Goal: Information Seeking & Learning: Learn about a topic

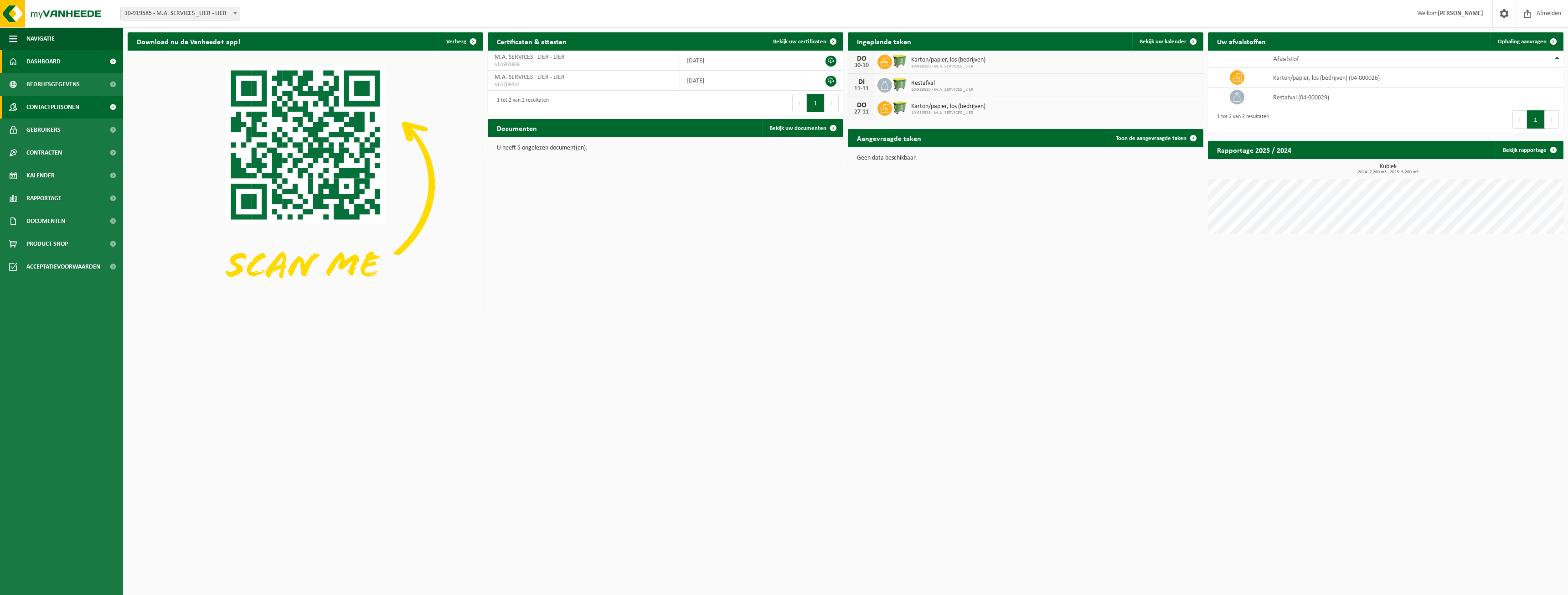
click at [67, 110] on span "Contactpersonen" at bounding box center [52, 107] width 53 height 23
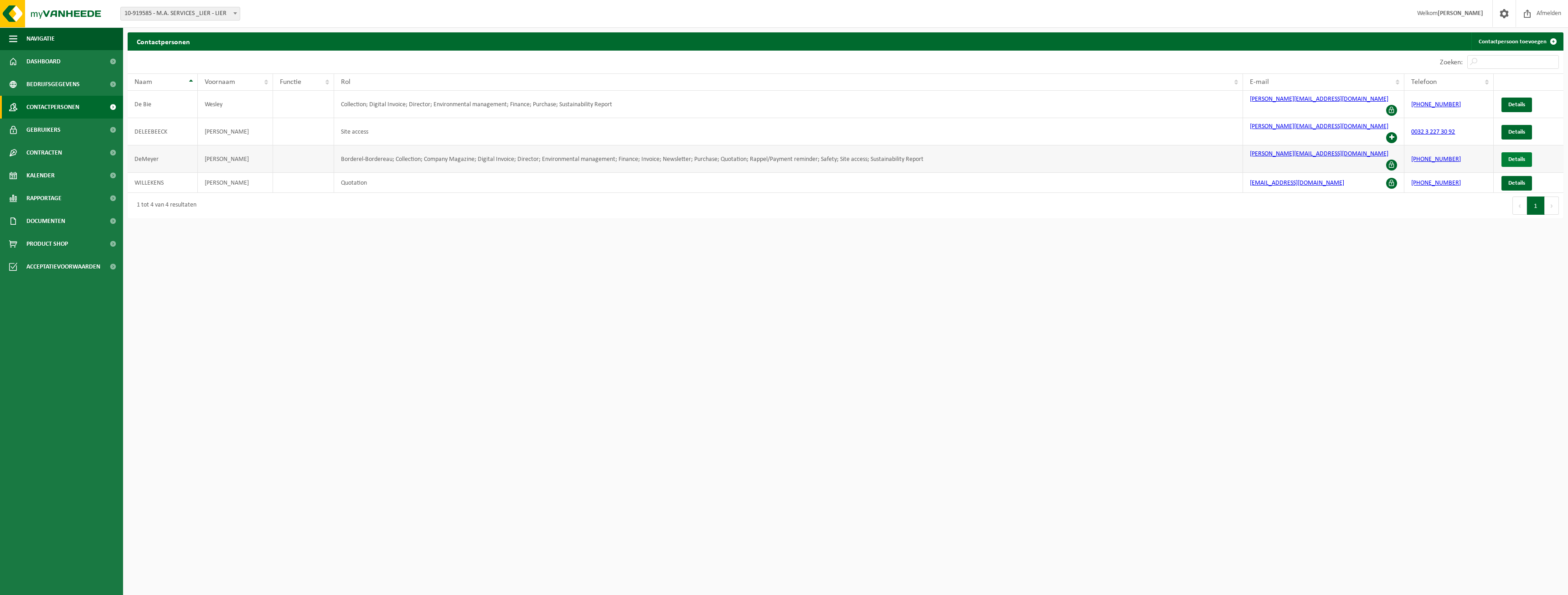
click at [1513, 156] on span "Details" at bounding box center [1516, 159] width 17 height 6
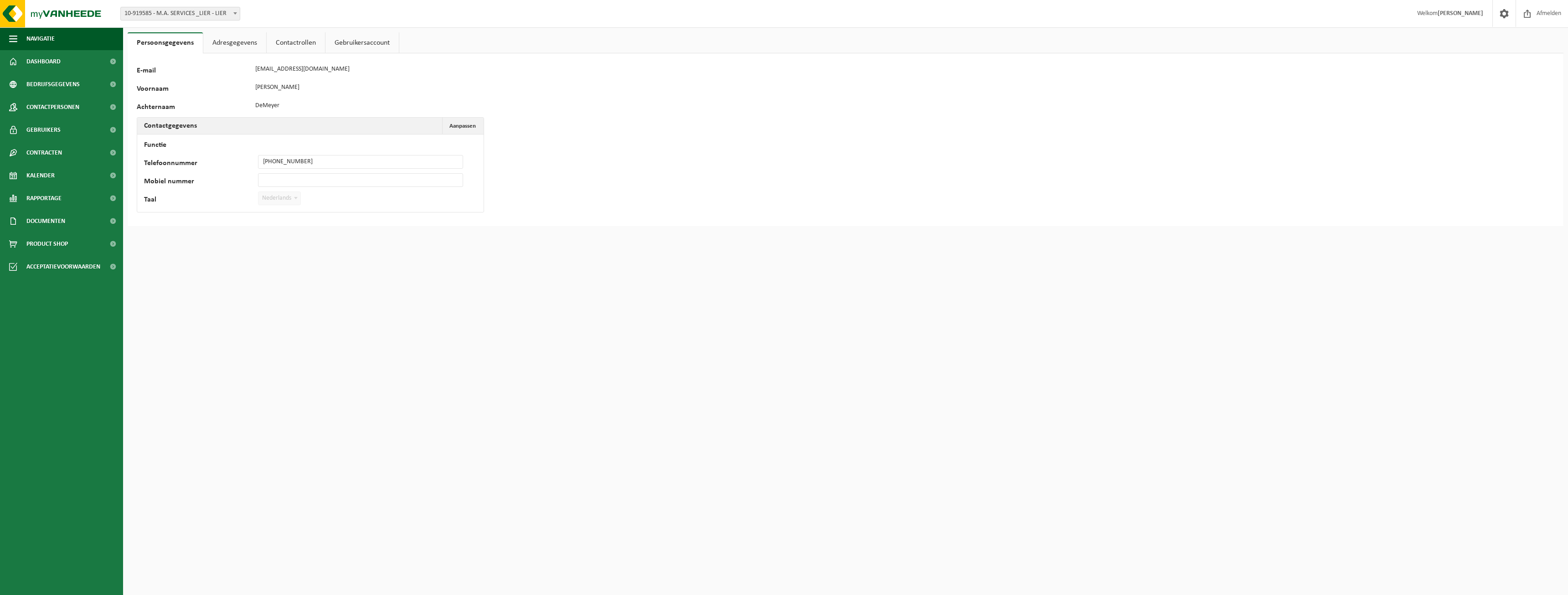
click at [297, 45] on link "Contactrollen" at bounding box center [295, 43] width 58 height 21
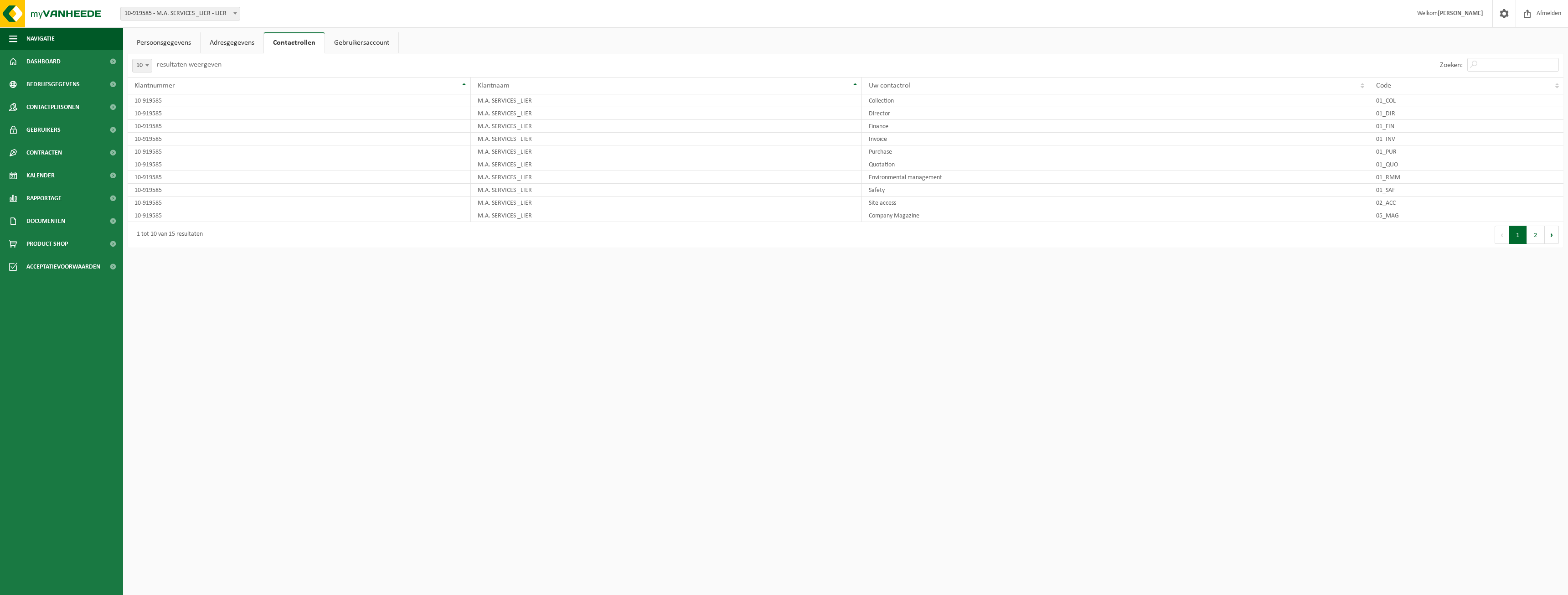
click at [368, 39] on link "Gebruikersaccount" at bounding box center [361, 43] width 73 height 21
click at [172, 42] on link "Persoonsgegevens" at bounding box center [164, 43] width 72 height 21
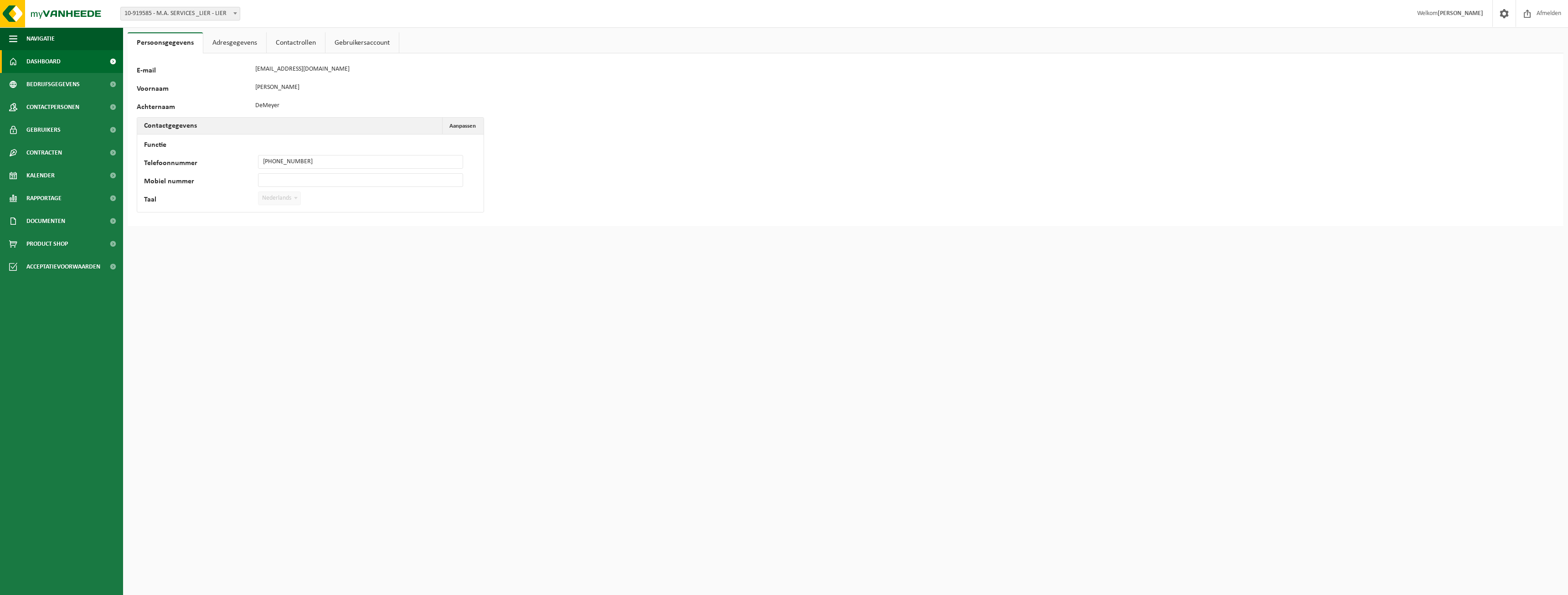
click at [61, 60] on link "Dashboard" at bounding box center [61, 61] width 123 height 23
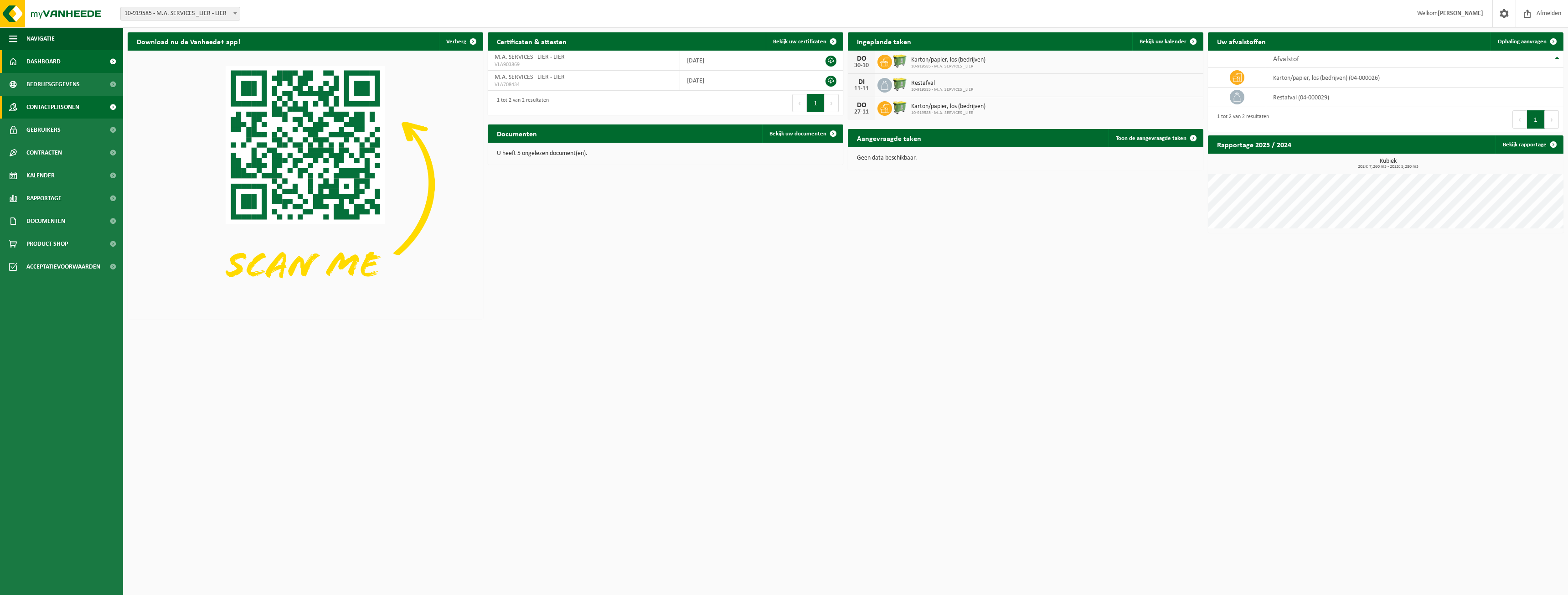
click at [47, 103] on span "Contactpersonen" at bounding box center [52, 107] width 53 height 23
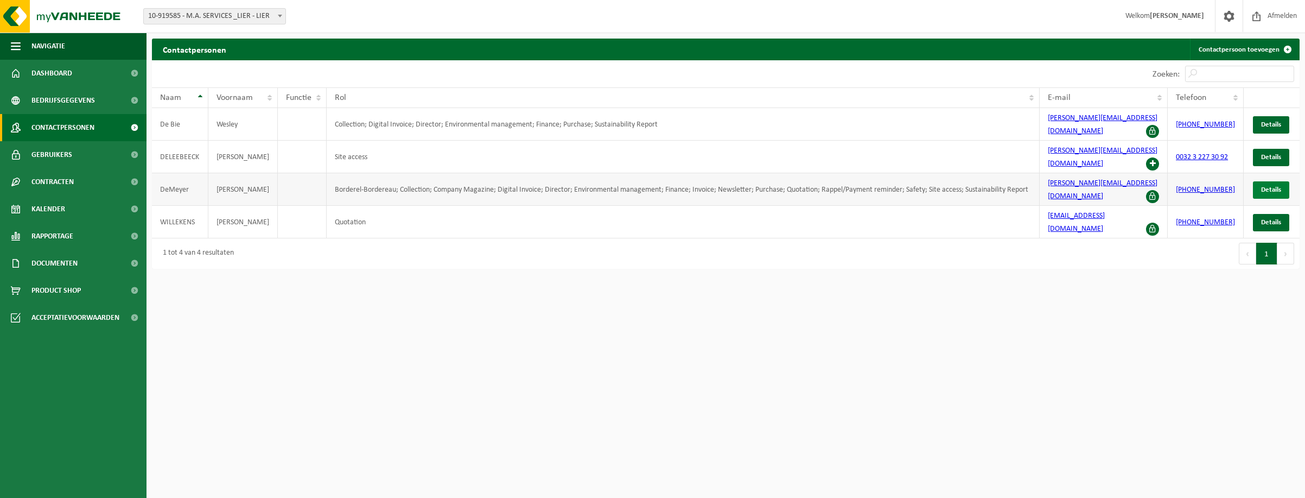
click at [1265, 186] on span "Details" at bounding box center [1271, 189] width 20 height 7
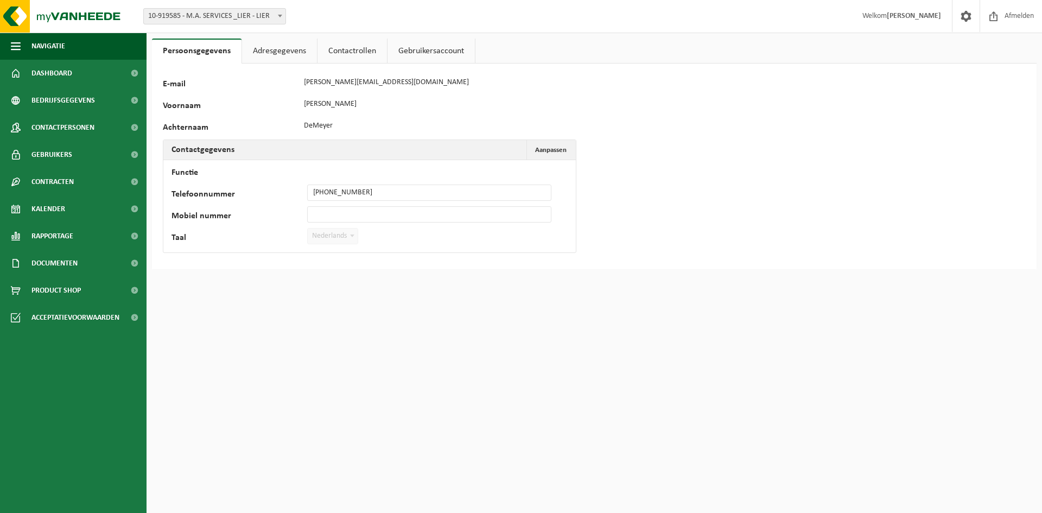
click at [346, 47] on link "Contactrollen" at bounding box center [351, 51] width 69 height 25
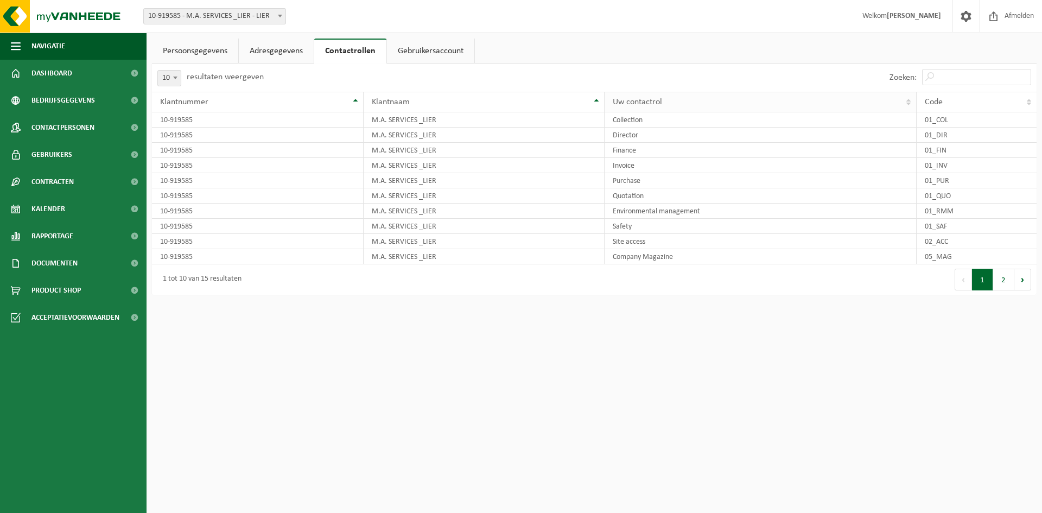
click at [640, 101] on span "Uw contactrol" at bounding box center [637, 102] width 49 height 9
click at [55, 152] on span "Gebruikers" at bounding box center [51, 154] width 41 height 27
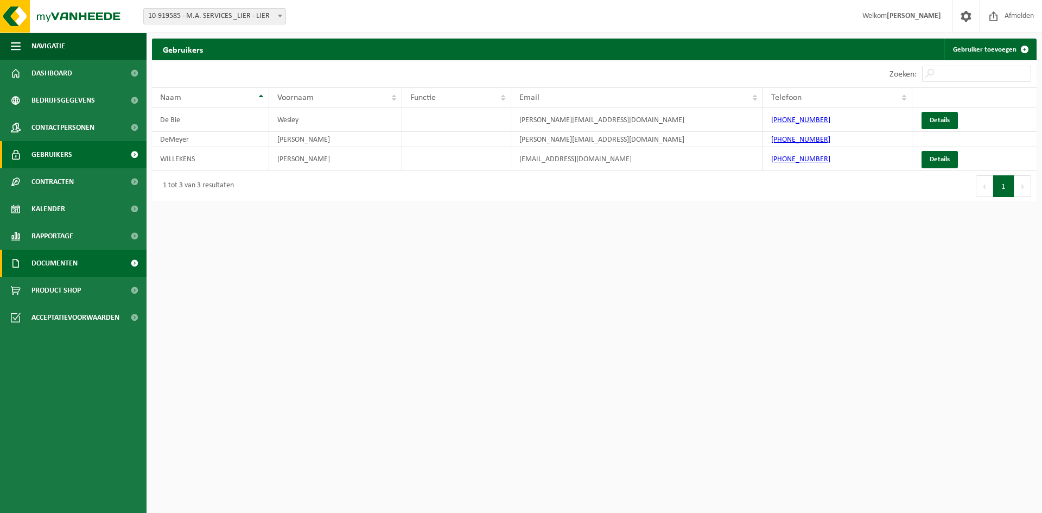
click at [62, 260] on span "Documenten" at bounding box center [54, 263] width 46 height 27
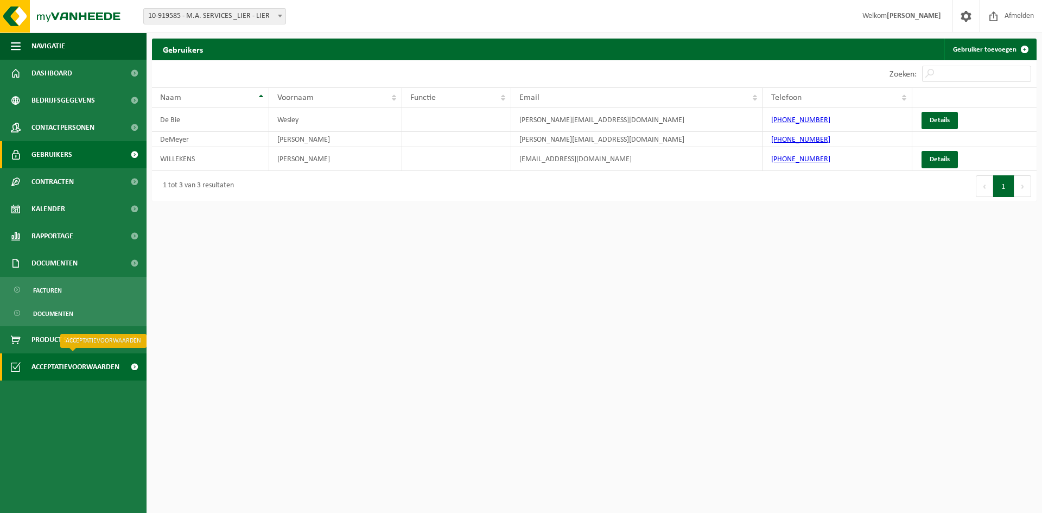
click at [91, 369] on span "Acceptatievoorwaarden" at bounding box center [75, 366] width 88 height 27
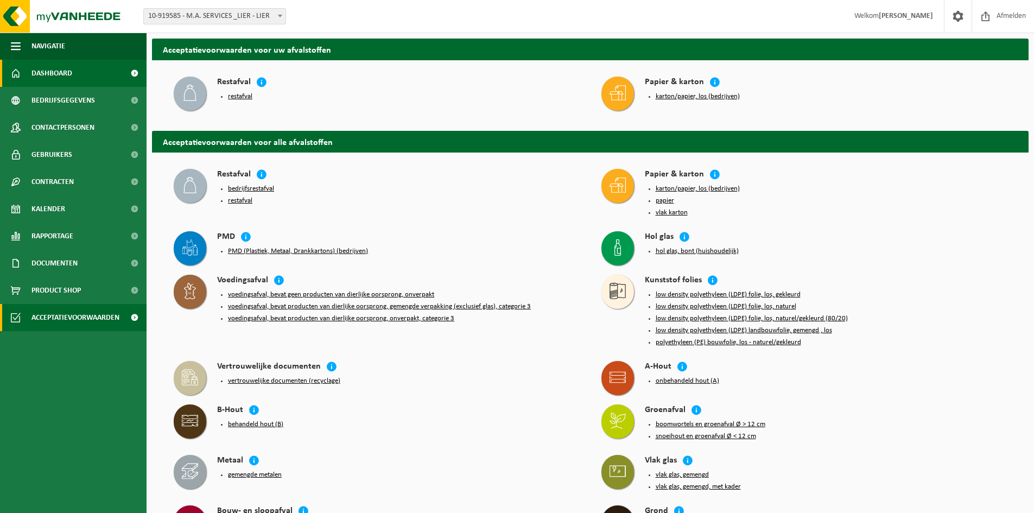
click at [71, 67] on span "Dashboard" at bounding box center [51, 73] width 41 height 27
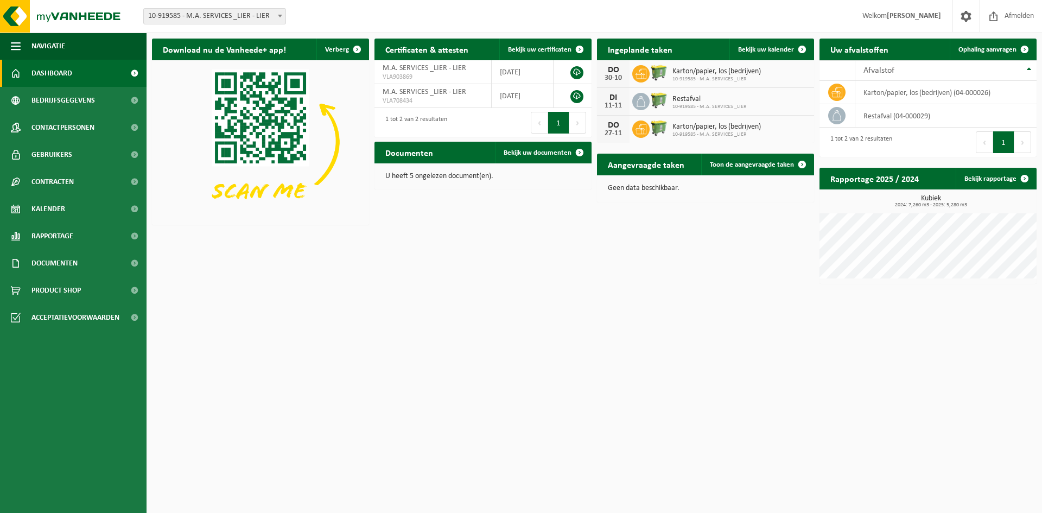
click at [278, 12] on span at bounding box center [280, 16] width 11 height 14
click at [506, 381] on html "Vestiging: 10-919585 - M.A. SERVICES _LIER - LIER 10-919585 - M.A. SERVICES _LI…" at bounding box center [521, 256] width 1042 height 513
click at [75, 102] on span "Bedrijfsgegevens" at bounding box center [62, 100] width 63 height 27
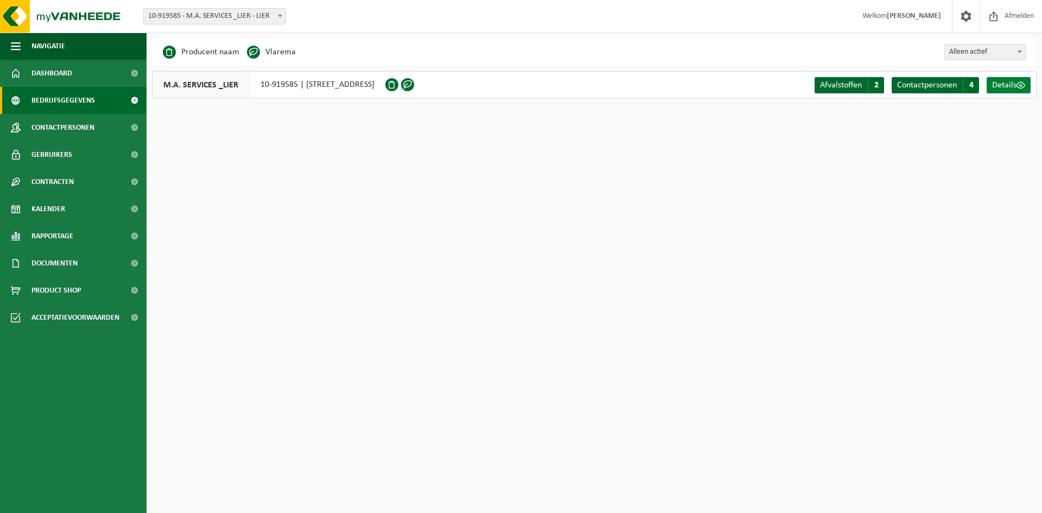
click at [1004, 84] on span "Details" at bounding box center [1004, 85] width 24 height 9
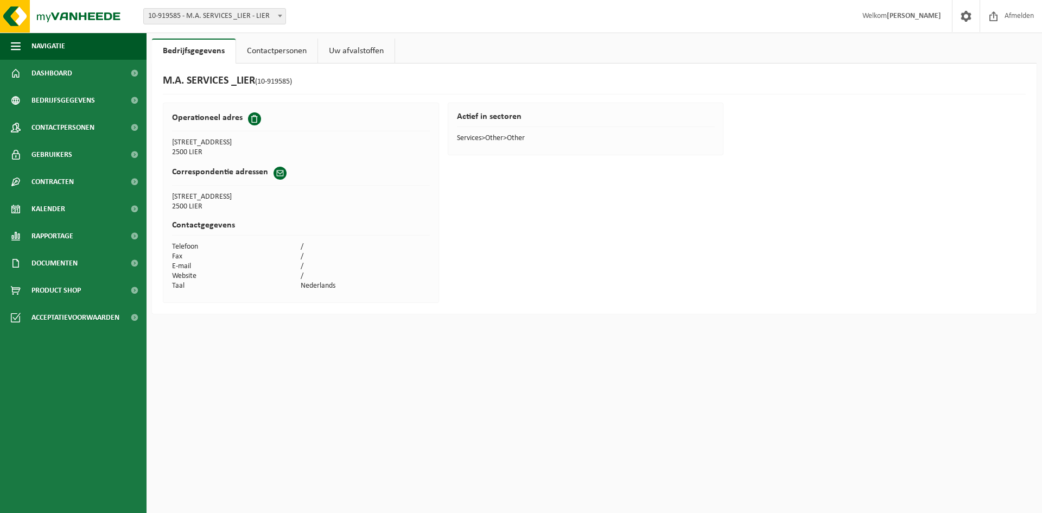
click at [272, 60] on link "Contactpersonen" at bounding box center [276, 51] width 81 height 25
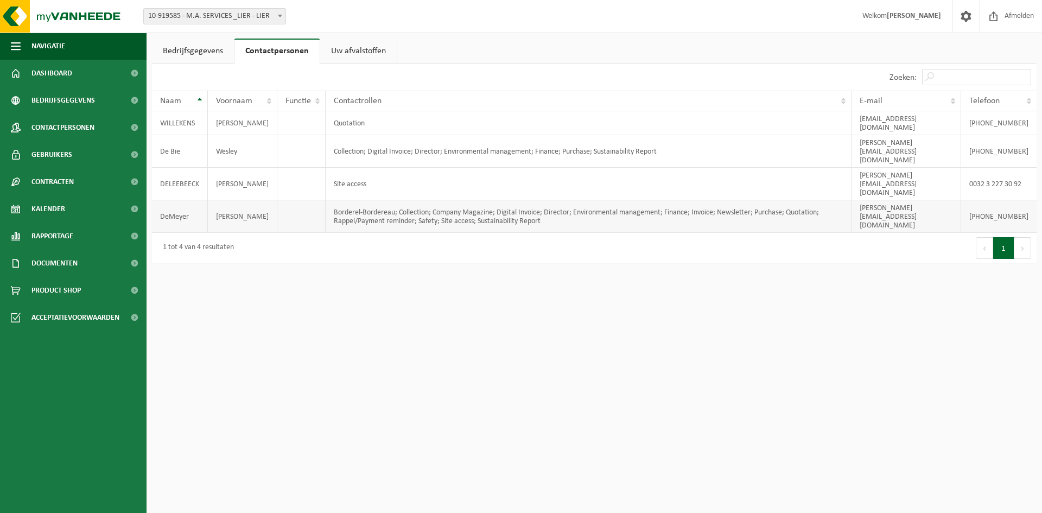
click at [424, 200] on td "Borderel-Bordereau; Collection; Company Magazine; Digital Invoice; Director; En…" at bounding box center [589, 216] width 526 height 33
click at [167, 200] on td "DeMeyer" at bounding box center [180, 216] width 56 height 33
click at [68, 152] on span "Gebruikers" at bounding box center [51, 154] width 41 height 27
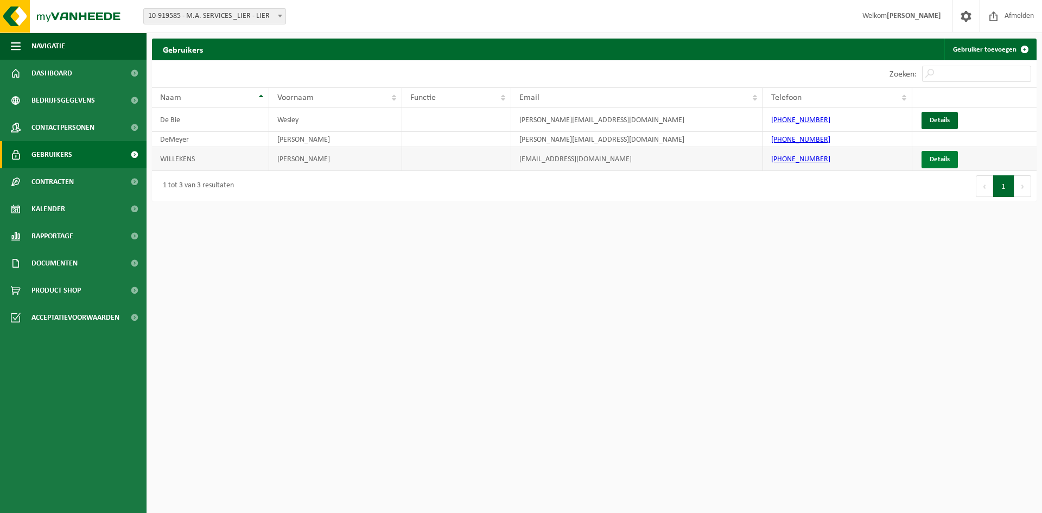
click at [944, 160] on link "Details" at bounding box center [939, 159] width 36 height 17
click at [953, 112] on link "Details" at bounding box center [939, 120] width 36 height 17
click at [66, 123] on span "Contactpersonen" at bounding box center [62, 127] width 63 height 27
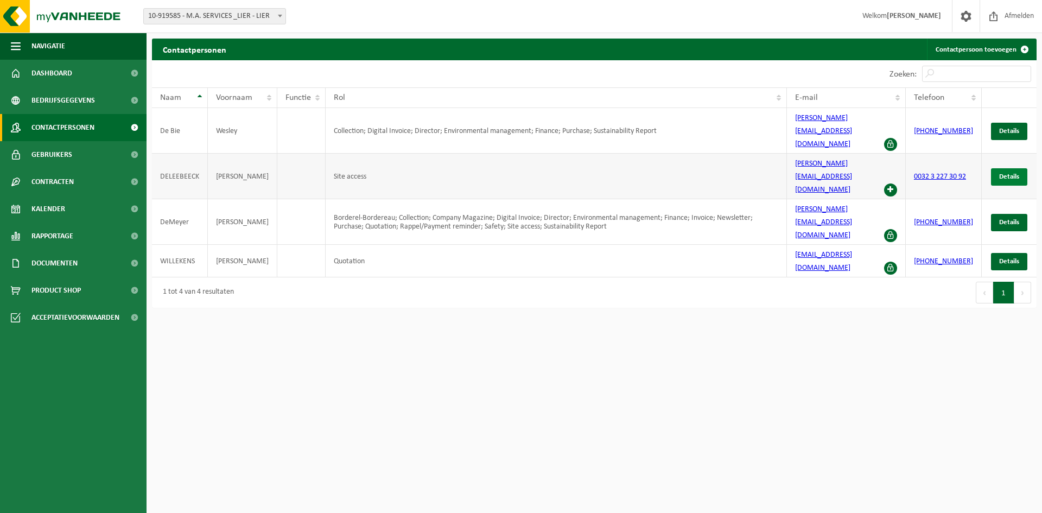
click at [1008, 173] on span "Details" at bounding box center [1009, 176] width 20 height 7
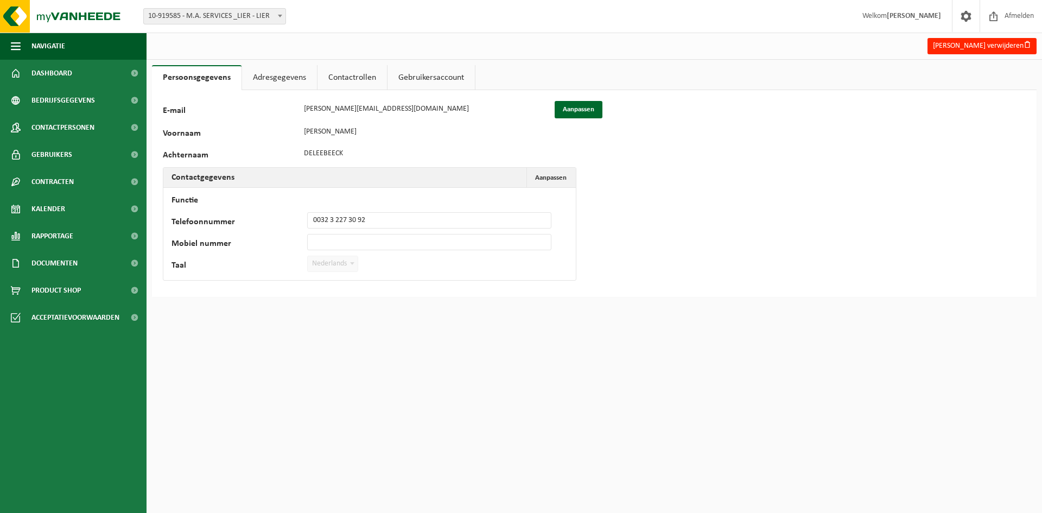
click at [278, 77] on link "Adresgegevens" at bounding box center [279, 77] width 75 height 25
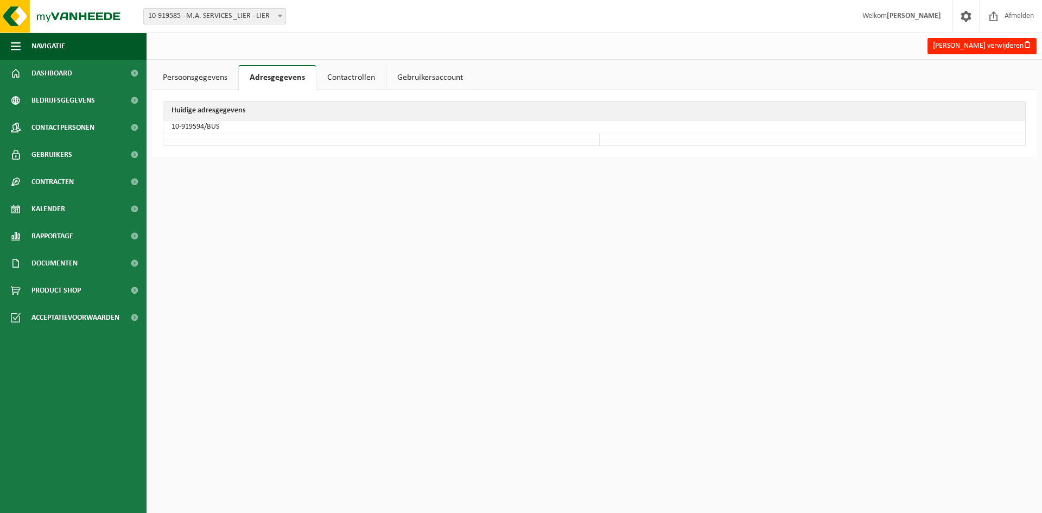
click at [357, 82] on link "Contactrollen" at bounding box center [350, 77] width 69 height 25
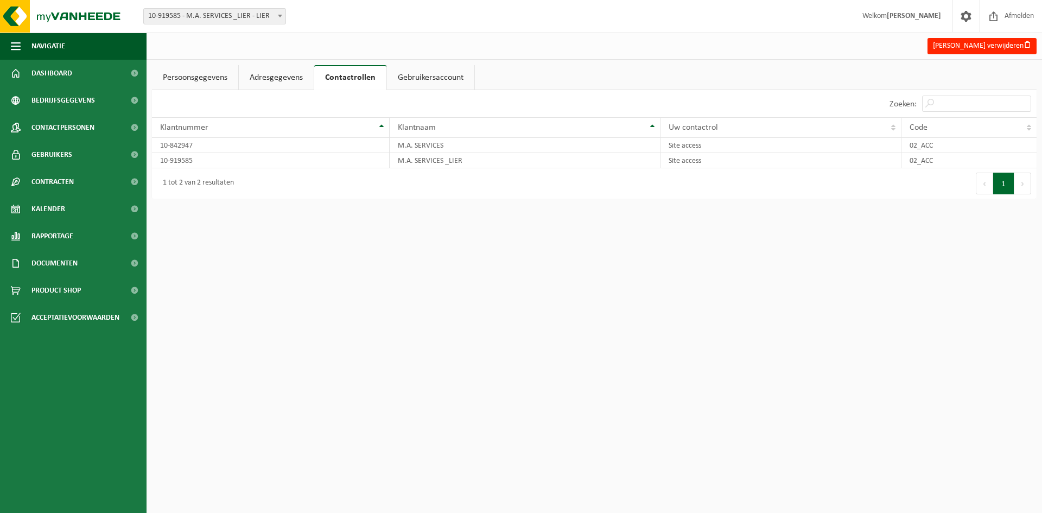
click at [430, 81] on link "Gebruikersaccount" at bounding box center [430, 77] width 87 height 25
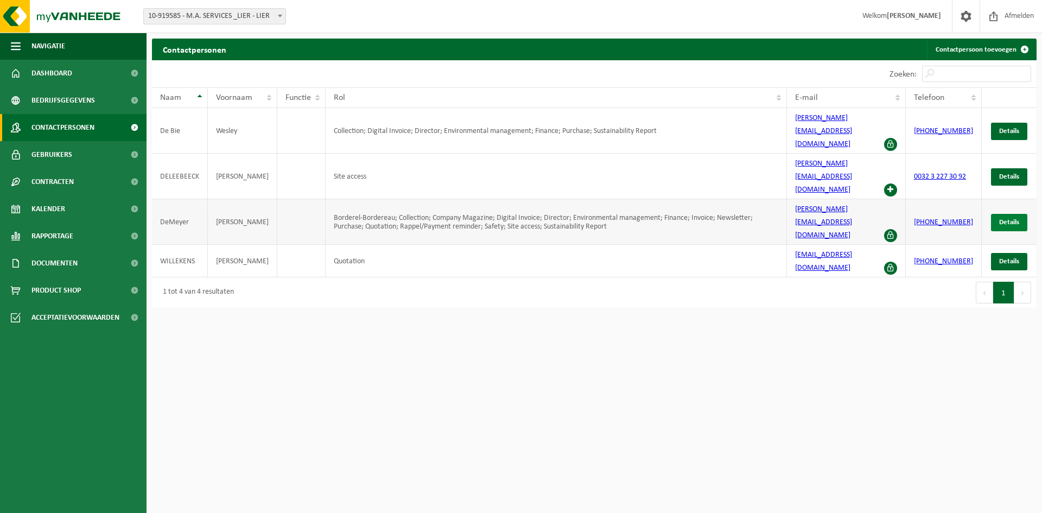
click at [1010, 219] on span "Details" at bounding box center [1009, 222] width 20 height 7
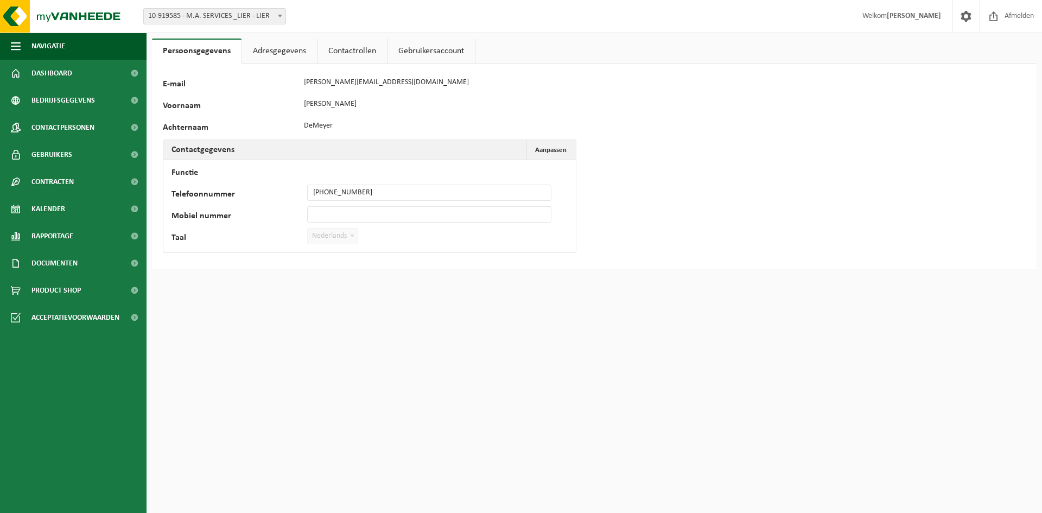
click at [274, 53] on link "Adresgegevens" at bounding box center [279, 51] width 75 height 25
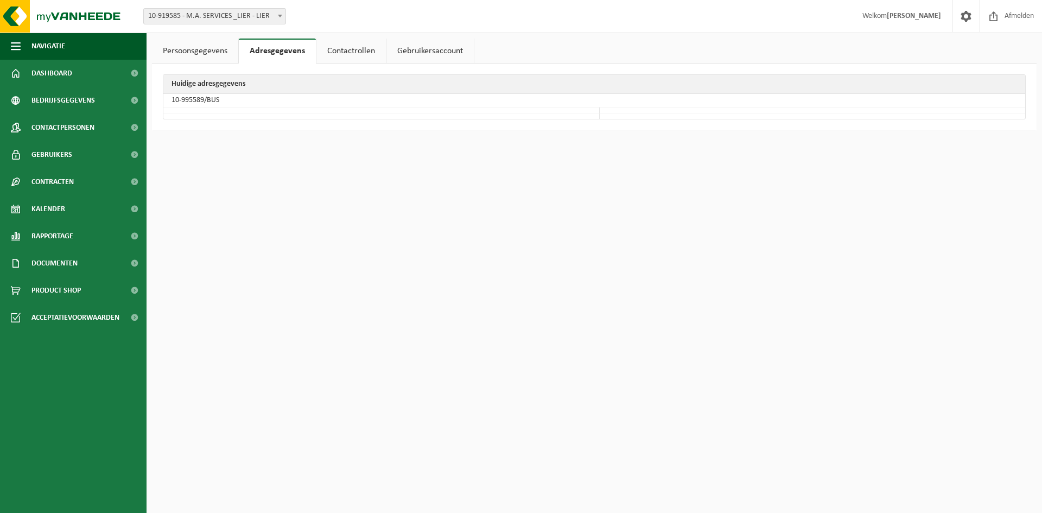
click at [333, 52] on link "Contactrollen" at bounding box center [350, 51] width 69 height 25
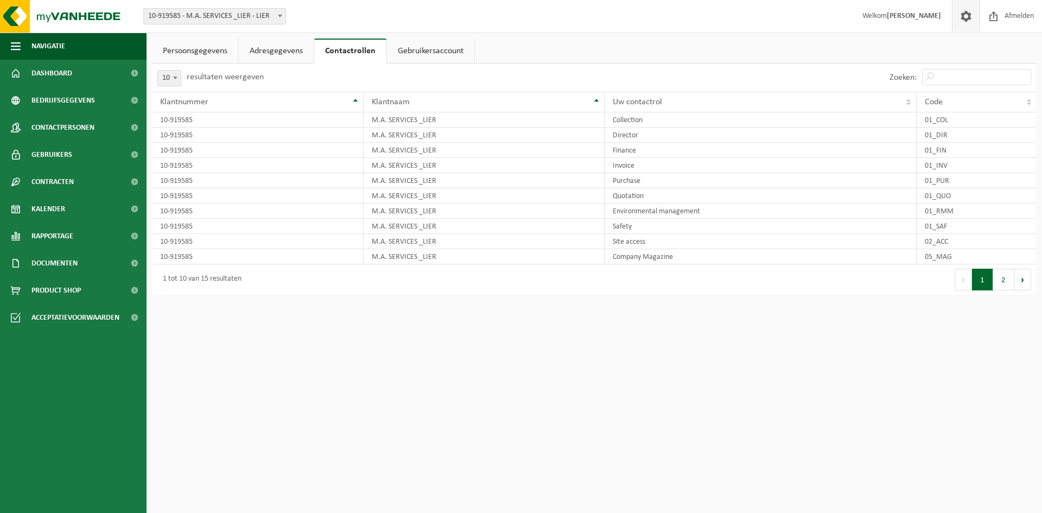
click at [965, 19] on span at bounding box center [966, 16] width 16 height 32
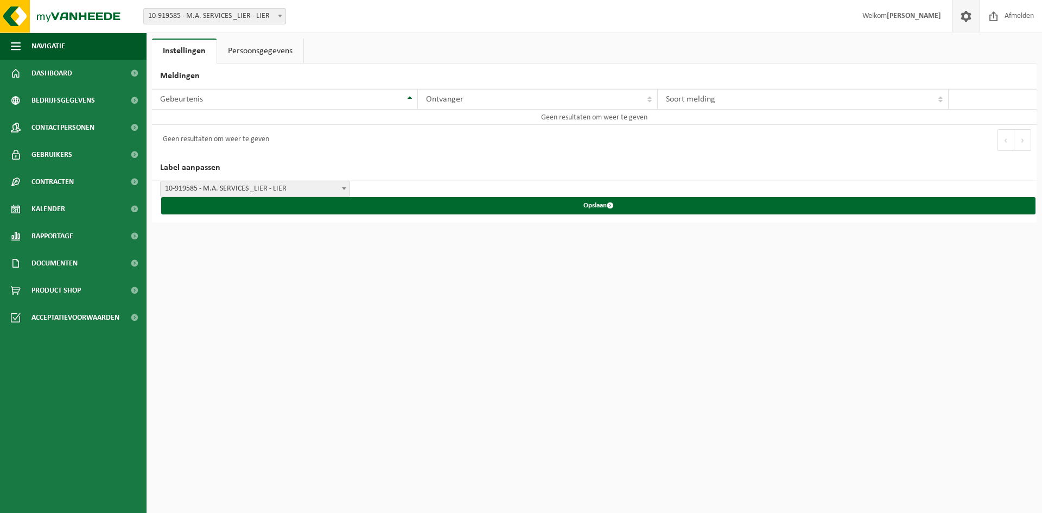
click at [250, 57] on link "Persoonsgegevens" at bounding box center [260, 51] width 86 height 25
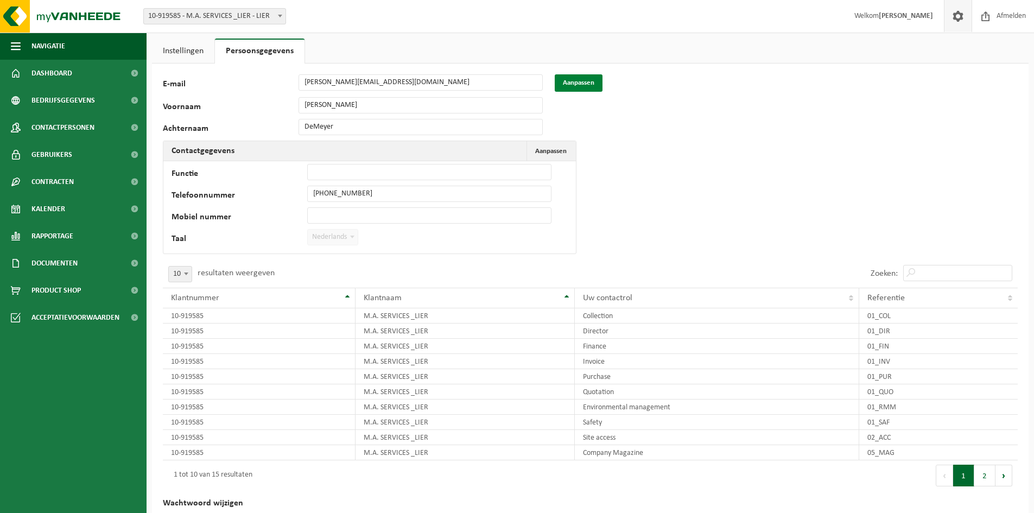
click at [572, 86] on button "Aanpassen" at bounding box center [579, 82] width 48 height 17
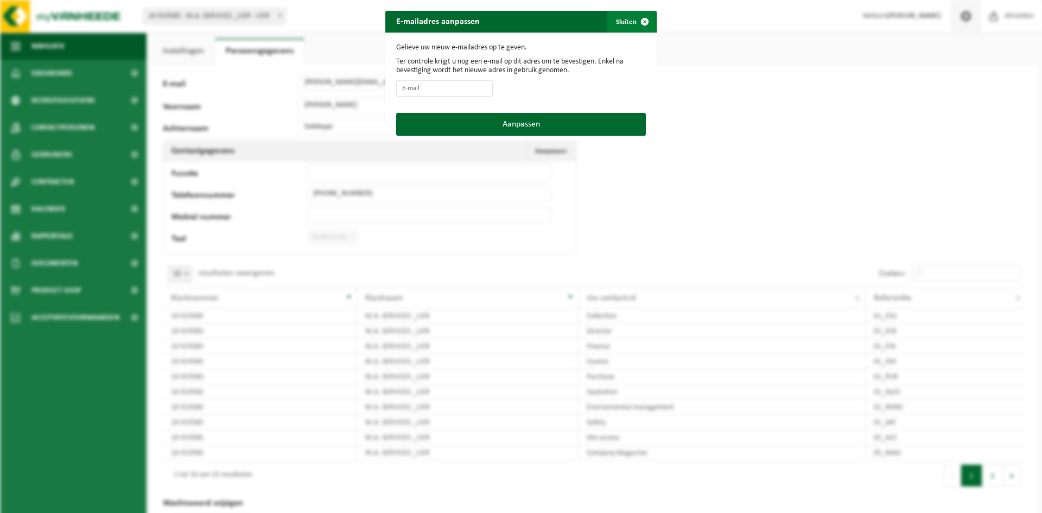
click at [644, 17] on span "button" at bounding box center [645, 22] width 22 height 22
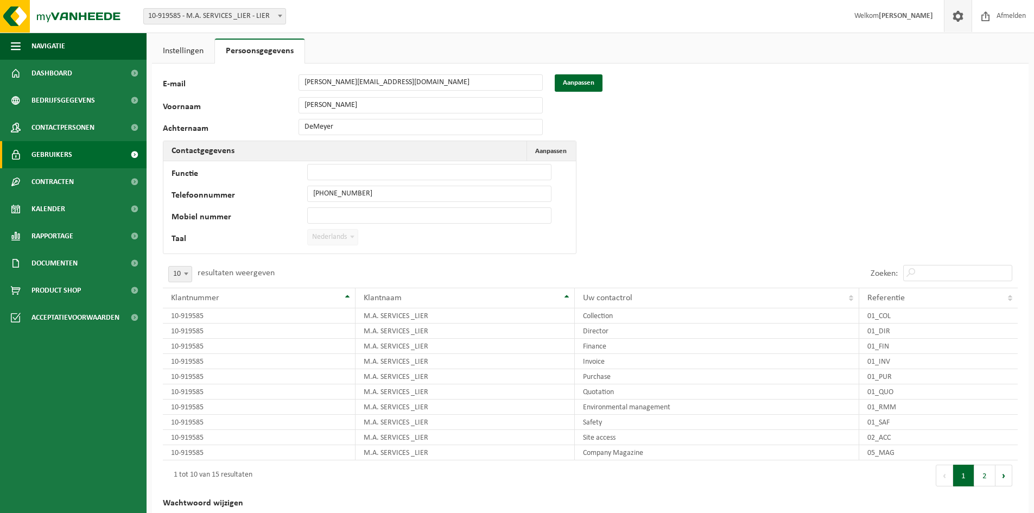
click at [54, 156] on span "Gebruikers" at bounding box center [51, 154] width 41 height 27
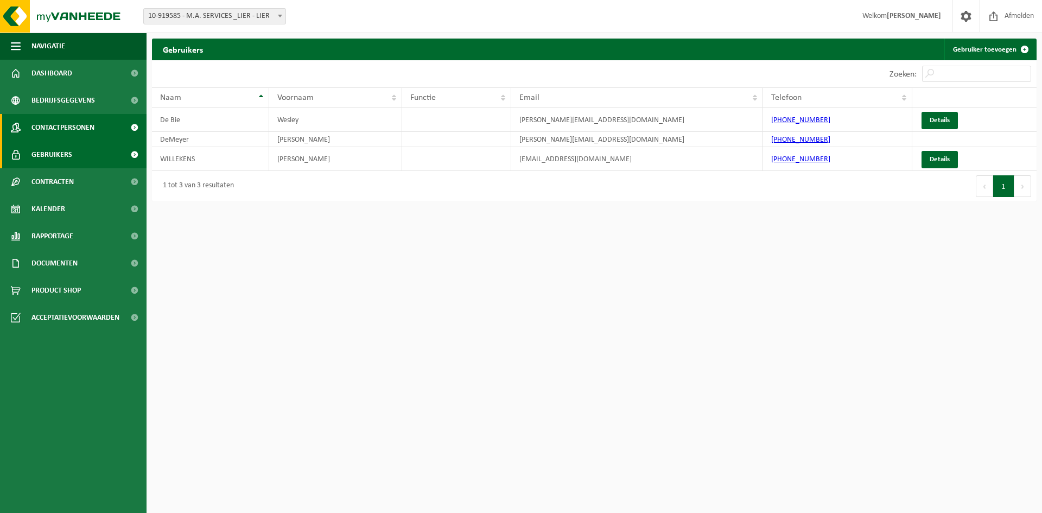
click at [43, 130] on span "Contactpersonen" at bounding box center [62, 127] width 63 height 27
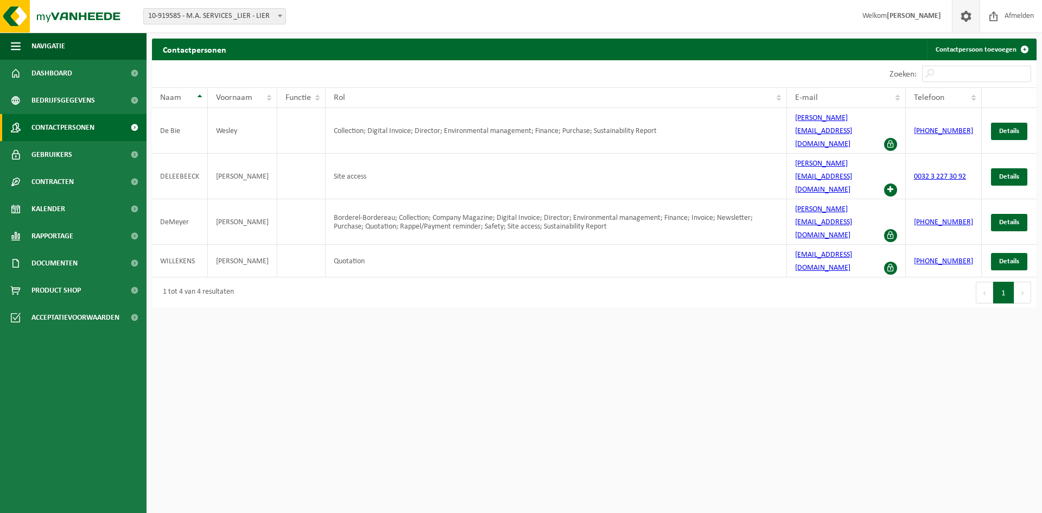
click at [964, 16] on span at bounding box center [966, 16] width 16 height 32
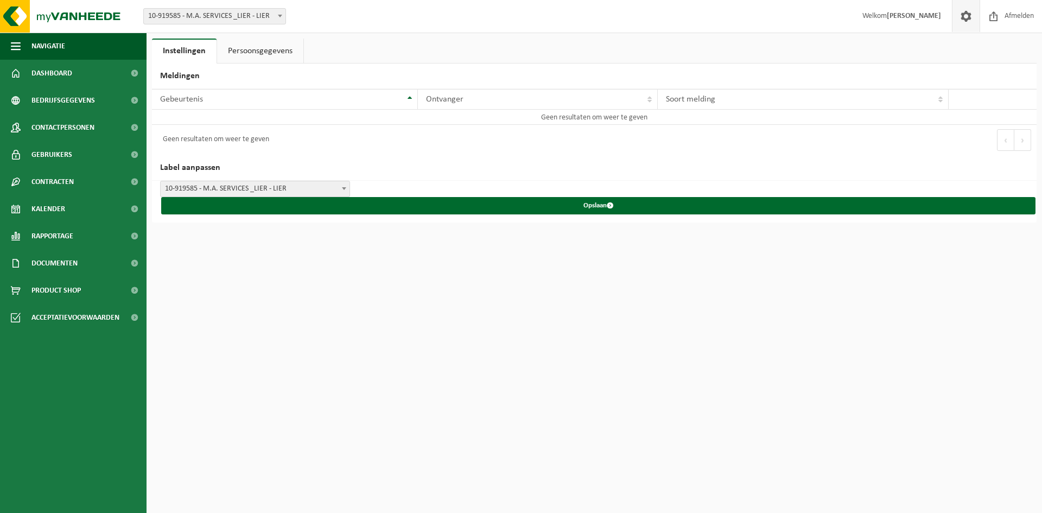
click at [258, 50] on link "Persoonsgegevens" at bounding box center [260, 51] width 86 height 25
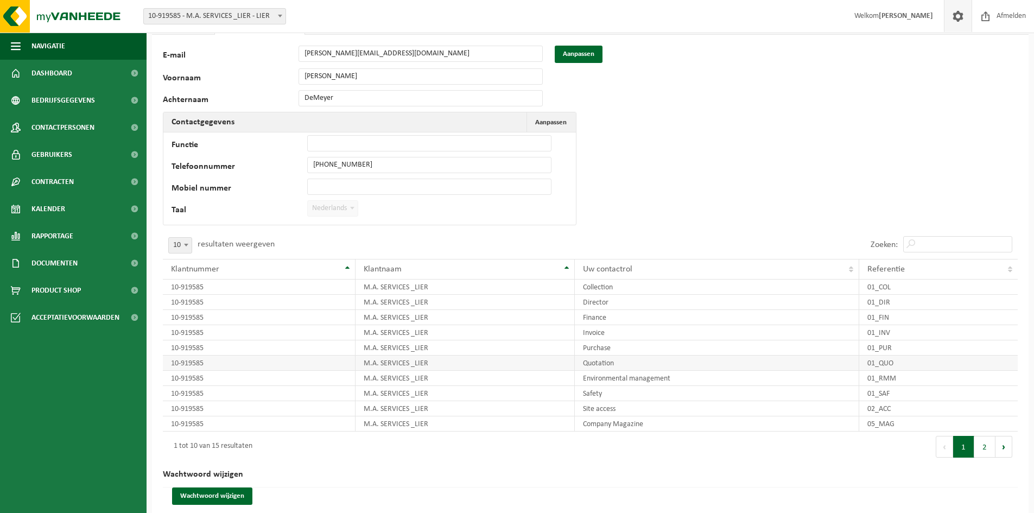
scroll to position [44, 0]
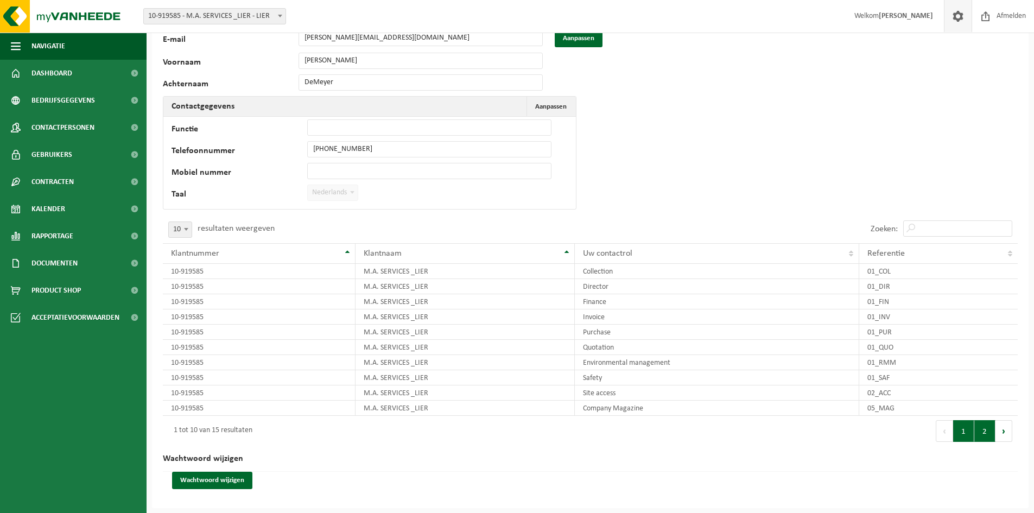
click at [979, 428] on button "2" at bounding box center [984, 431] width 21 height 22
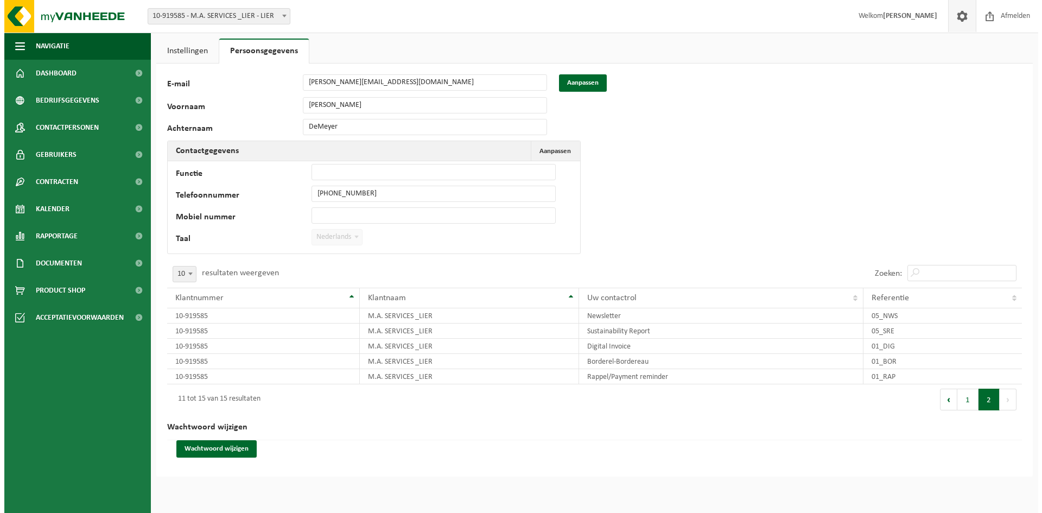
scroll to position [0, 0]
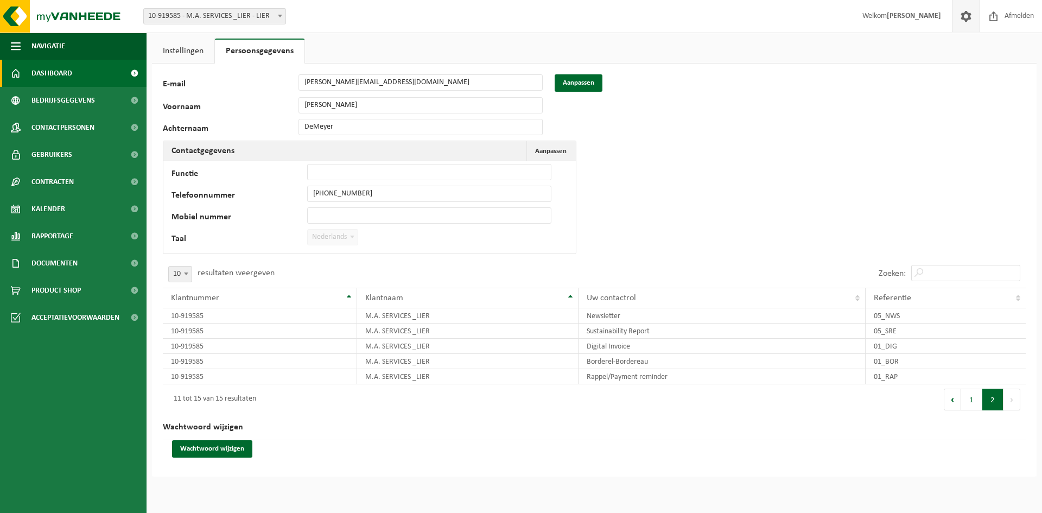
click at [66, 67] on span "Dashboard" at bounding box center [51, 73] width 41 height 27
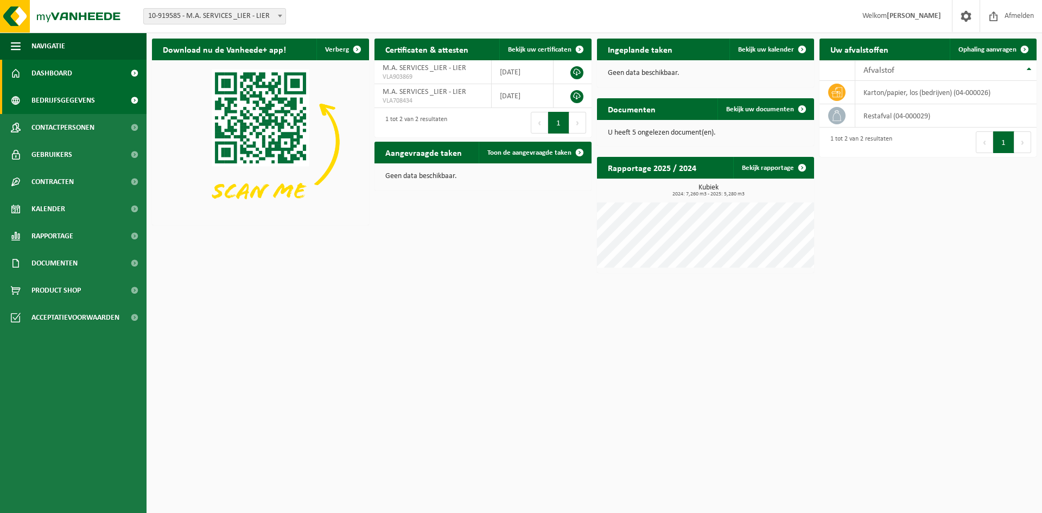
click at [79, 95] on span "Bedrijfsgegevens" at bounding box center [62, 100] width 63 height 27
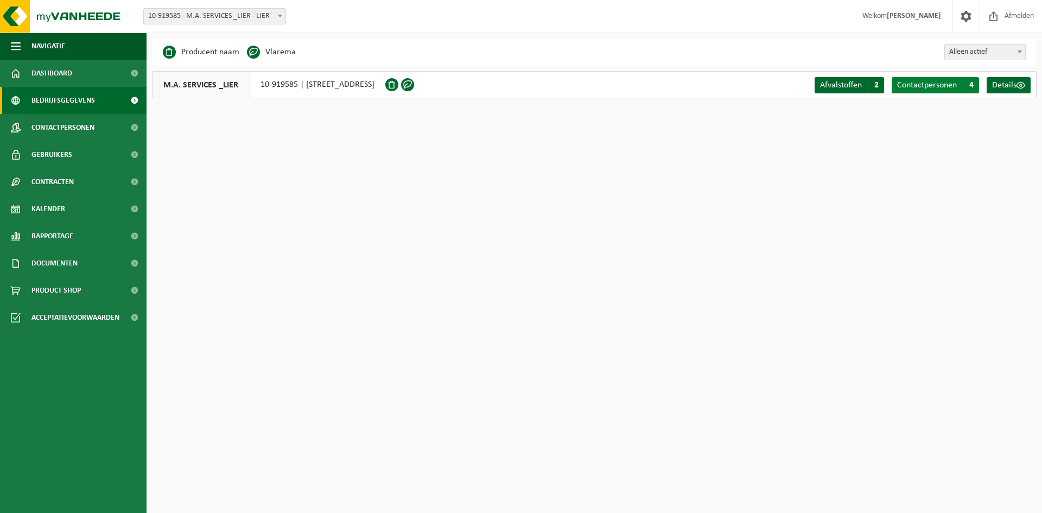
click at [928, 82] on span "Contactpersonen" at bounding box center [927, 85] width 60 height 9
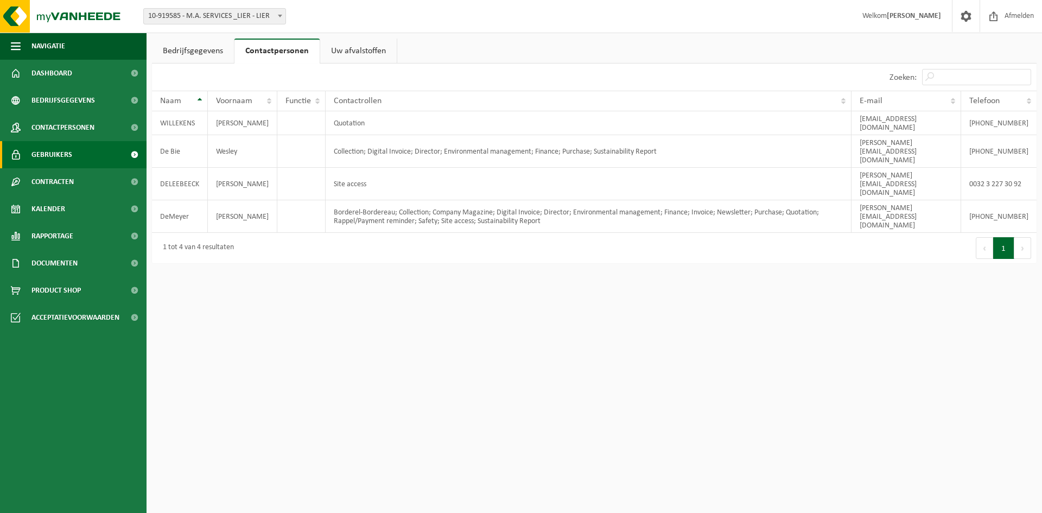
click at [53, 156] on span "Gebruikers" at bounding box center [51, 154] width 41 height 27
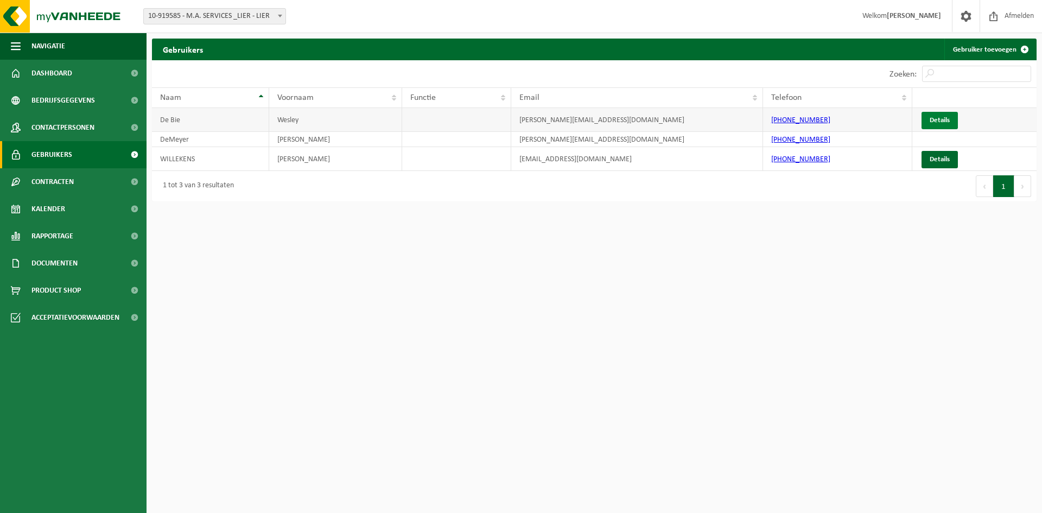
click at [948, 119] on link "Details" at bounding box center [939, 120] width 36 height 17
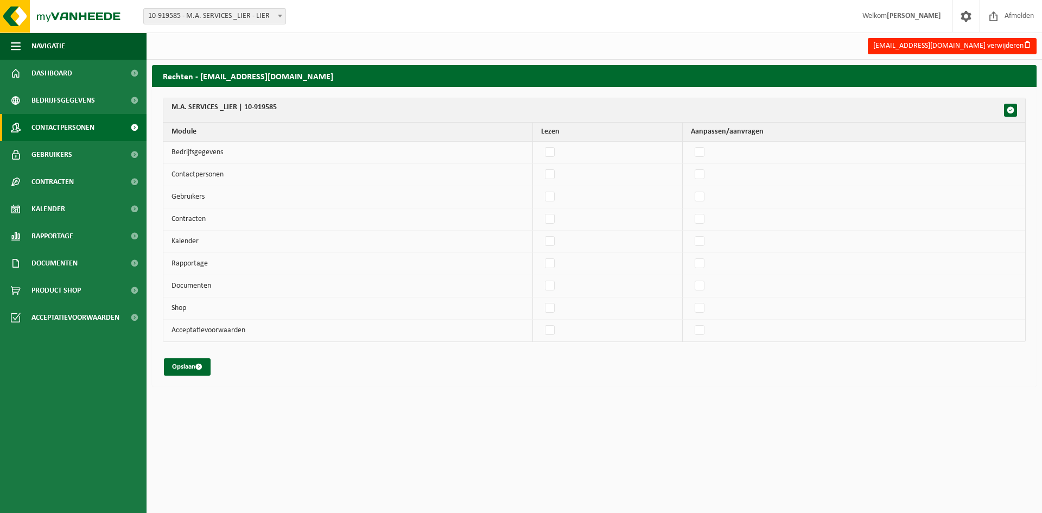
click at [64, 128] on span "Contactpersonen" at bounding box center [62, 127] width 63 height 27
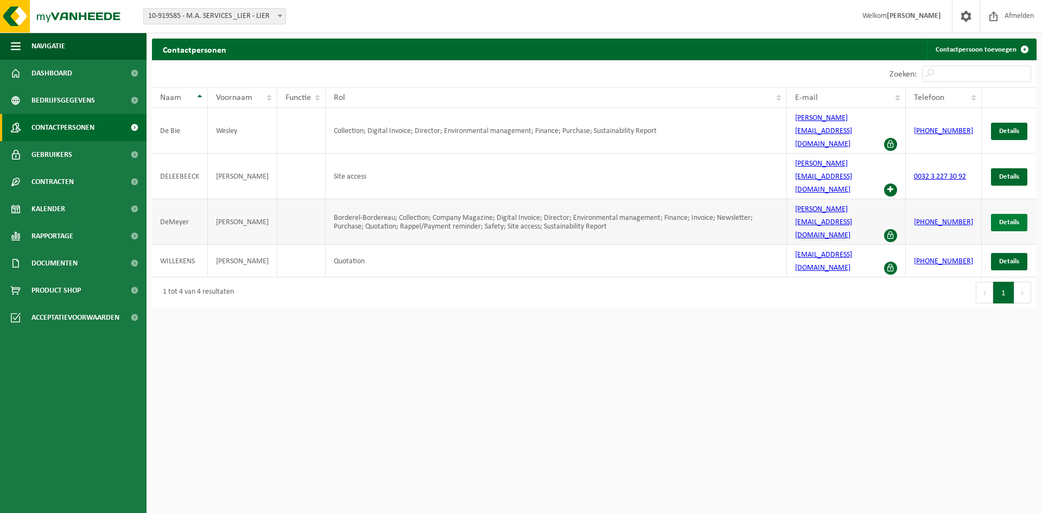
click at [1026, 214] on link "Details" at bounding box center [1009, 222] width 36 height 17
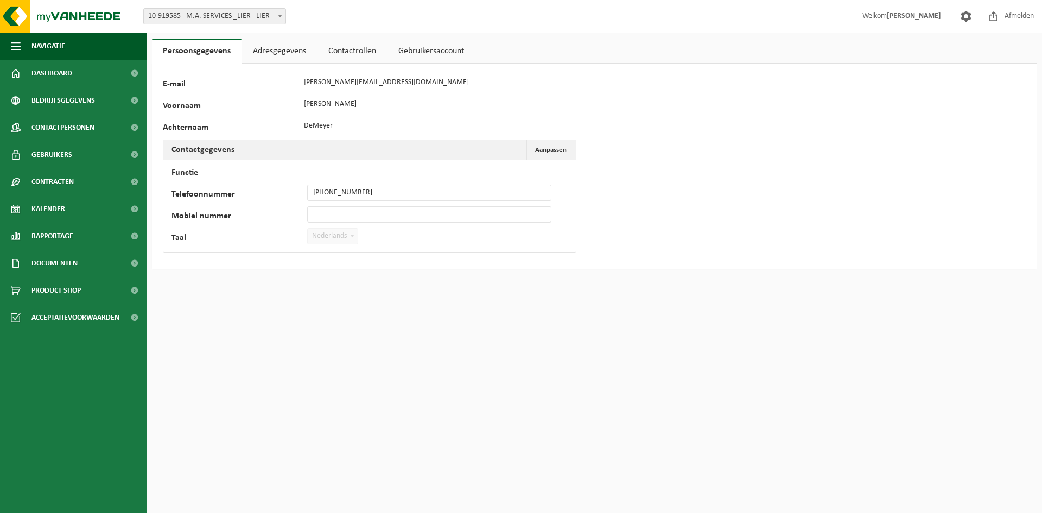
click at [356, 52] on link "Contactrollen" at bounding box center [351, 51] width 69 height 25
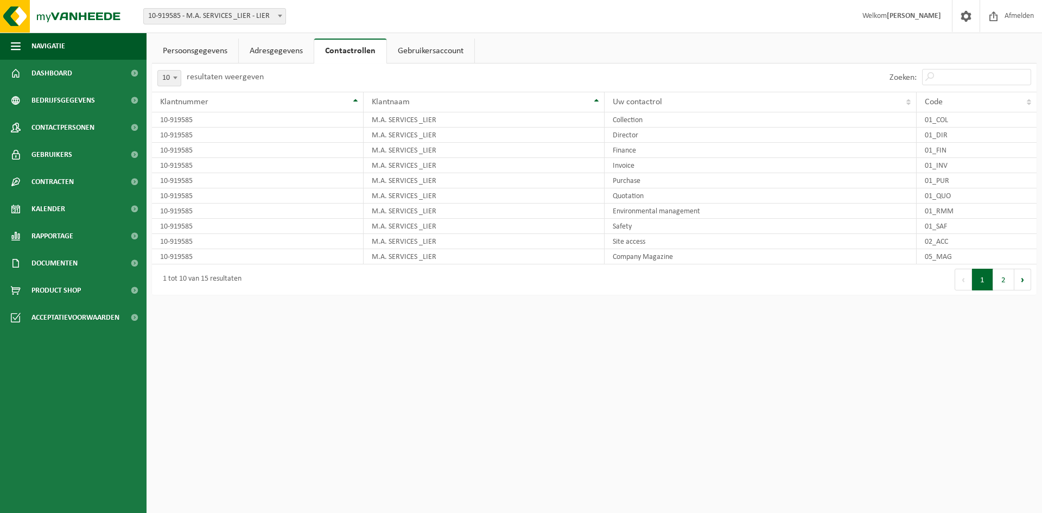
click at [425, 49] on link "Gebruikersaccount" at bounding box center [430, 51] width 87 height 25
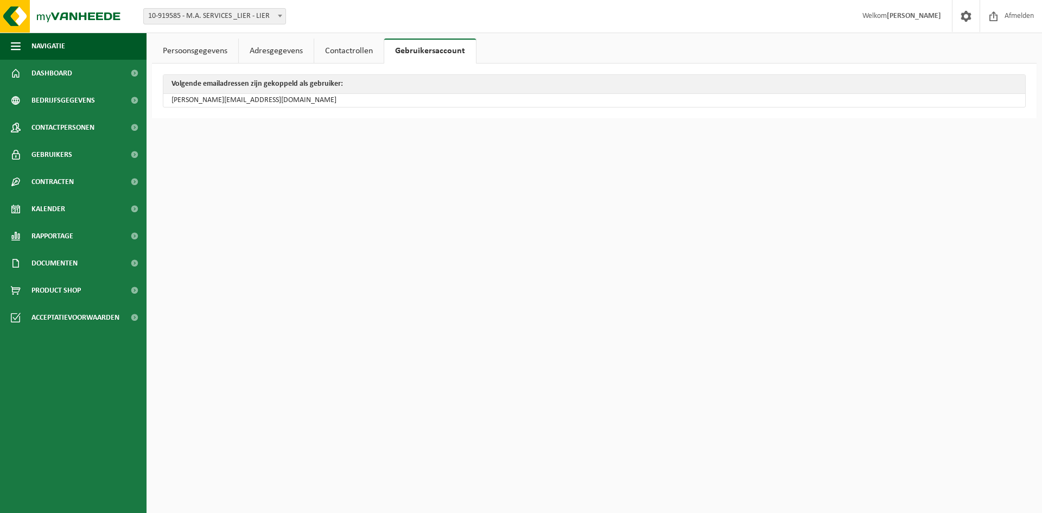
click at [340, 42] on link "Contactrollen" at bounding box center [348, 51] width 69 height 25
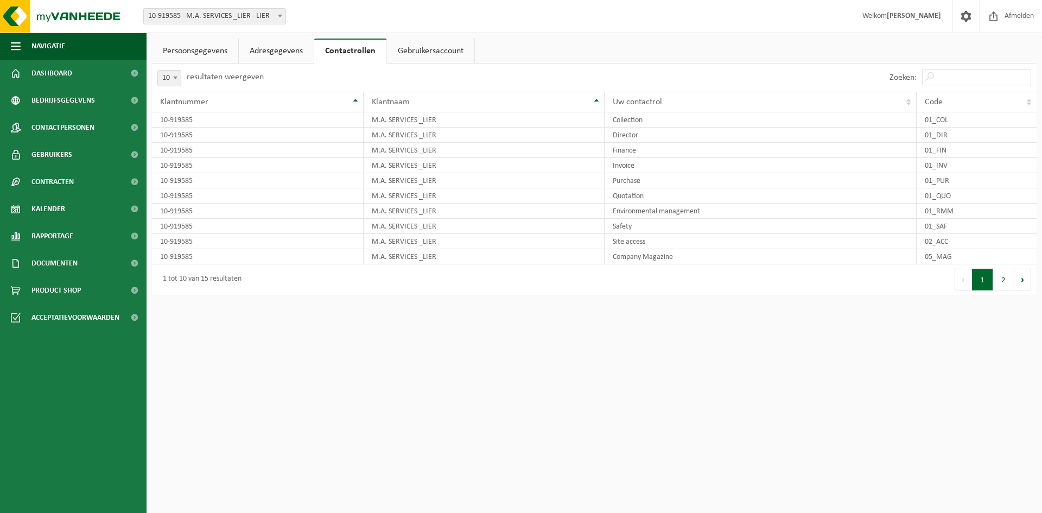
click at [264, 54] on link "Adresgegevens" at bounding box center [276, 51] width 75 height 25
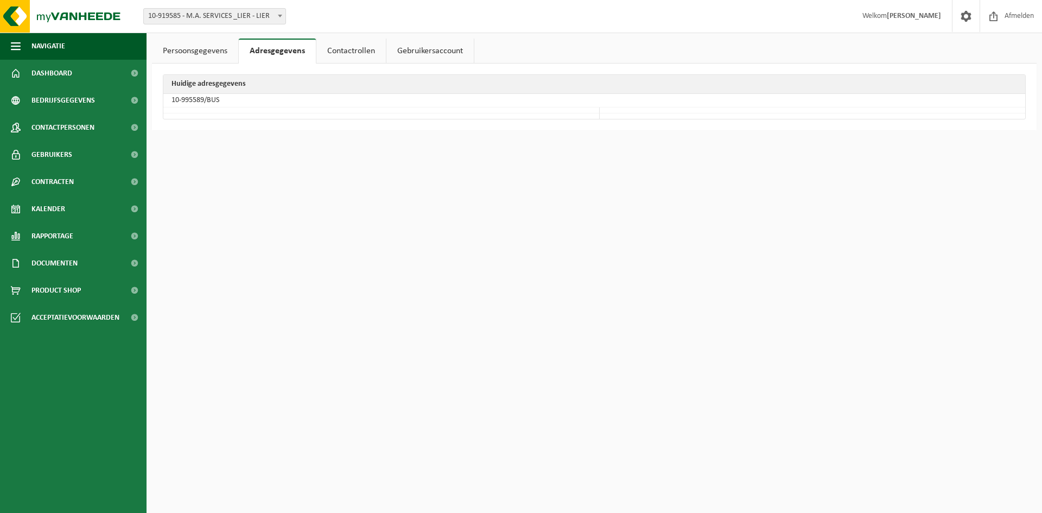
click at [186, 55] on link "Persoonsgegevens" at bounding box center [195, 51] width 86 height 25
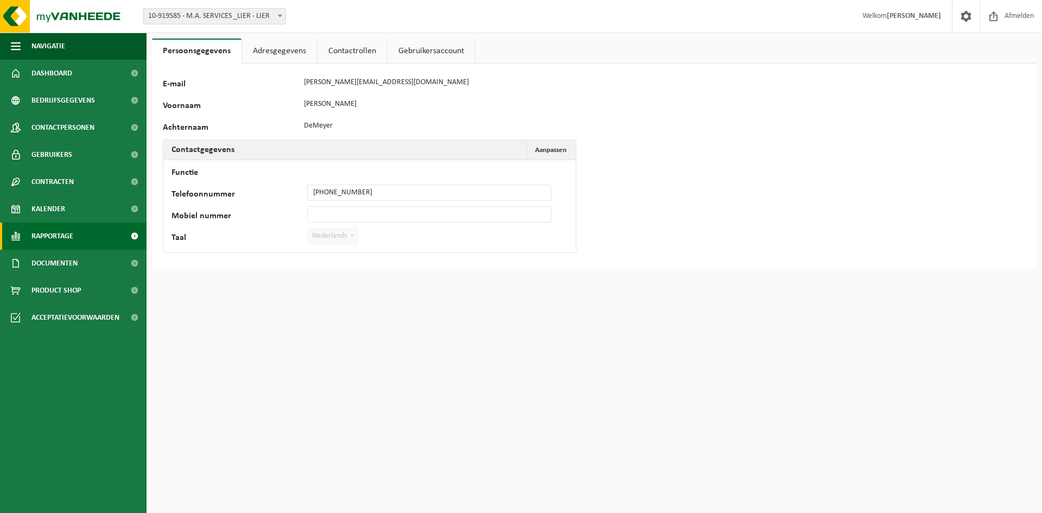
click at [62, 233] on span "Rapportage" at bounding box center [52, 235] width 42 height 27
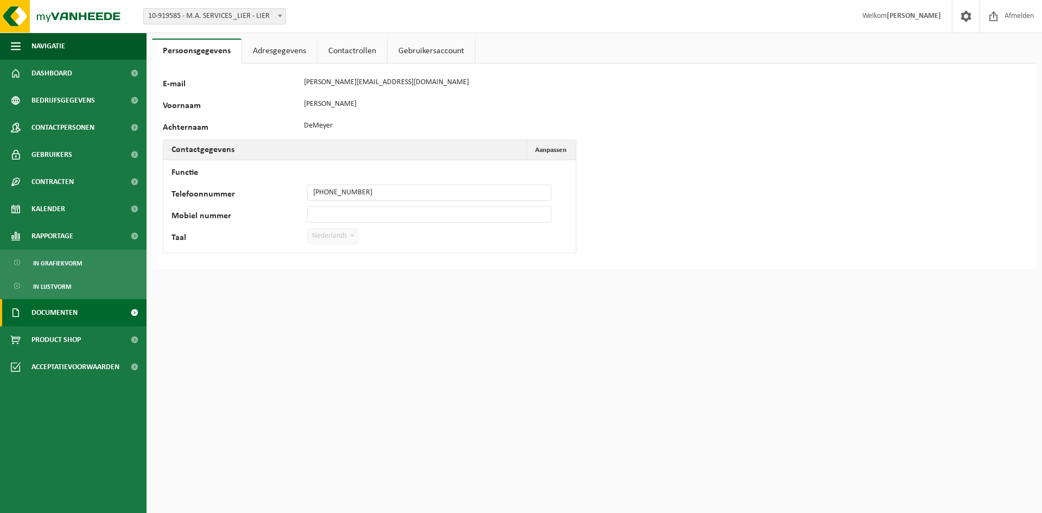
click at [66, 309] on span "Documenten" at bounding box center [54, 312] width 46 height 27
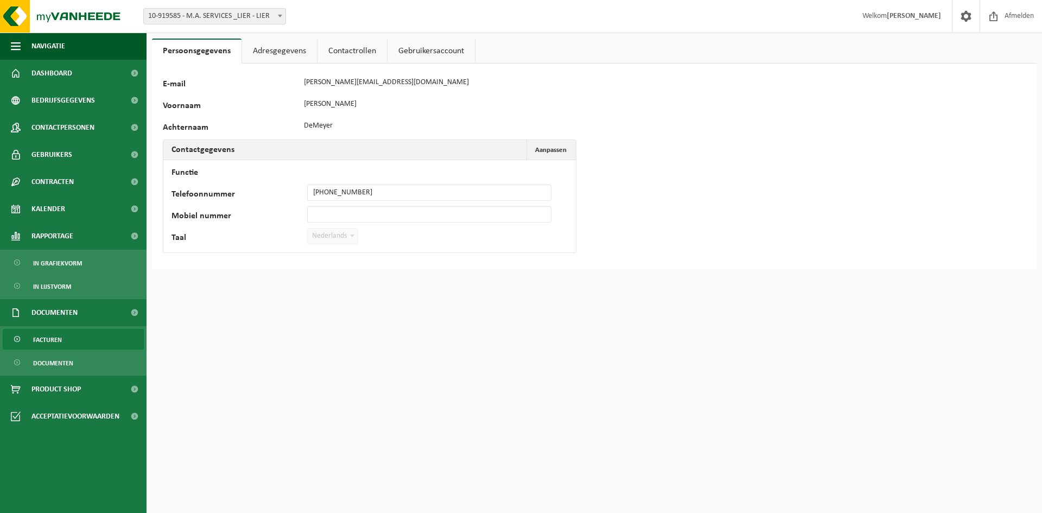
click at [59, 337] on span "Facturen" at bounding box center [47, 339] width 29 height 21
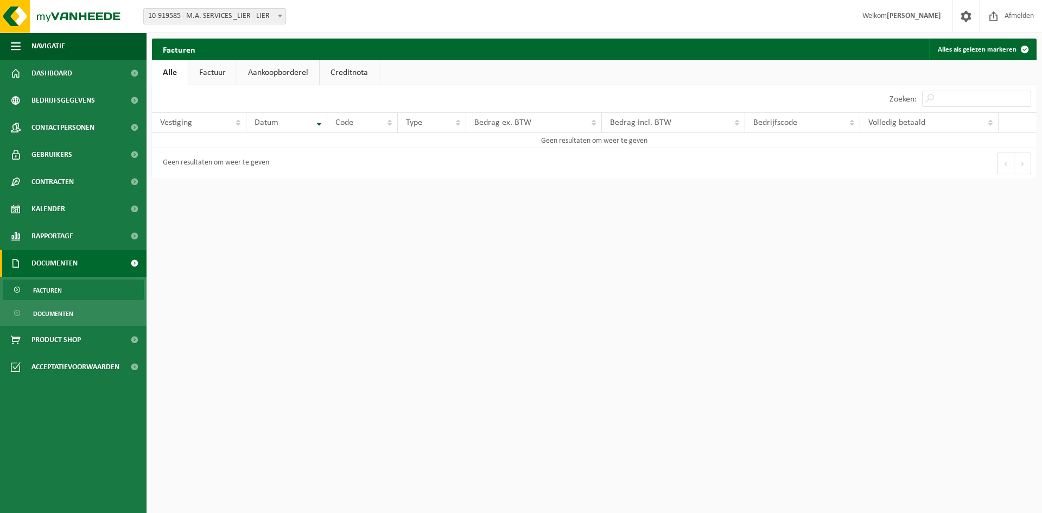
click at [209, 78] on link "Factuur" at bounding box center [212, 72] width 48 height 25
click at [57, 367] on span "Acceptatievoorwaarden" at bounding box center [75, 366] width 88 height 27
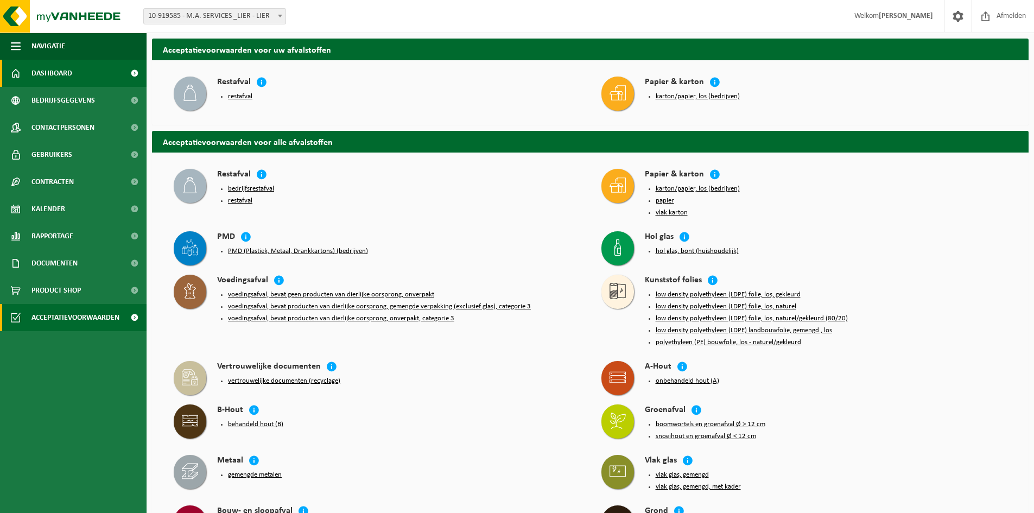
click at [73, 69] on link "Dashboard" at bounding box center [73, 73] width 147 height 27
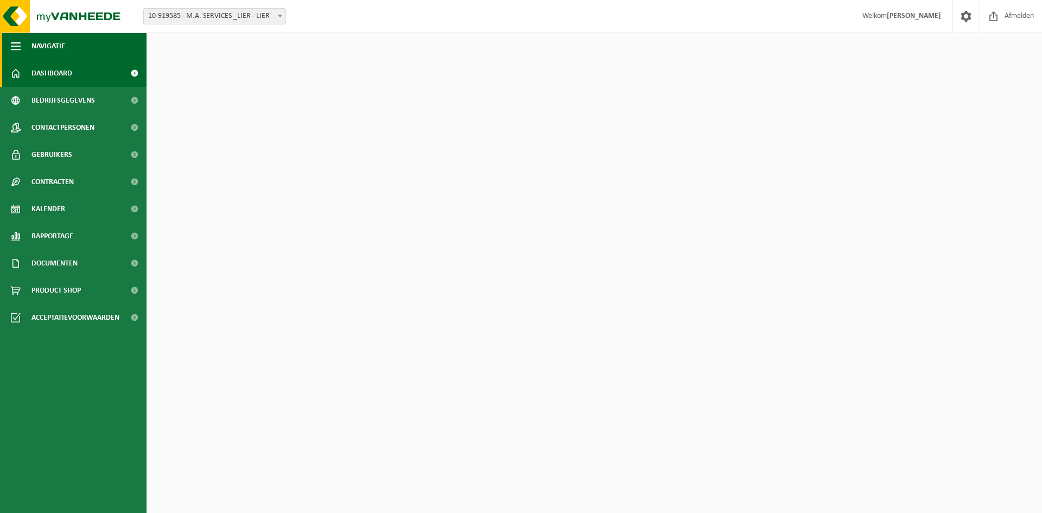
click at [13, 43] on span "button" at bounding box center [16, 46] width 10 height 27
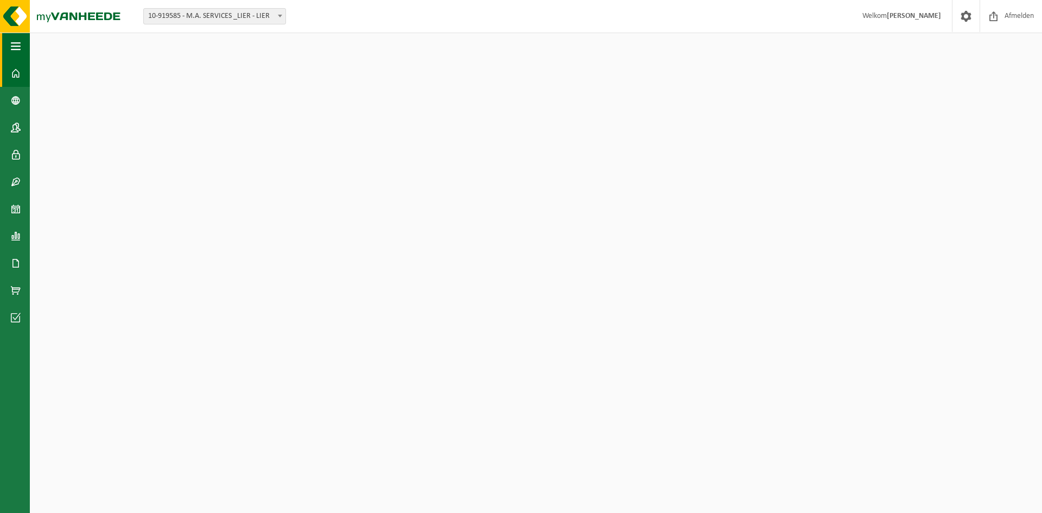
click at [13, 43] on span "button" at bounding box center [16, 46] width 10 height 27
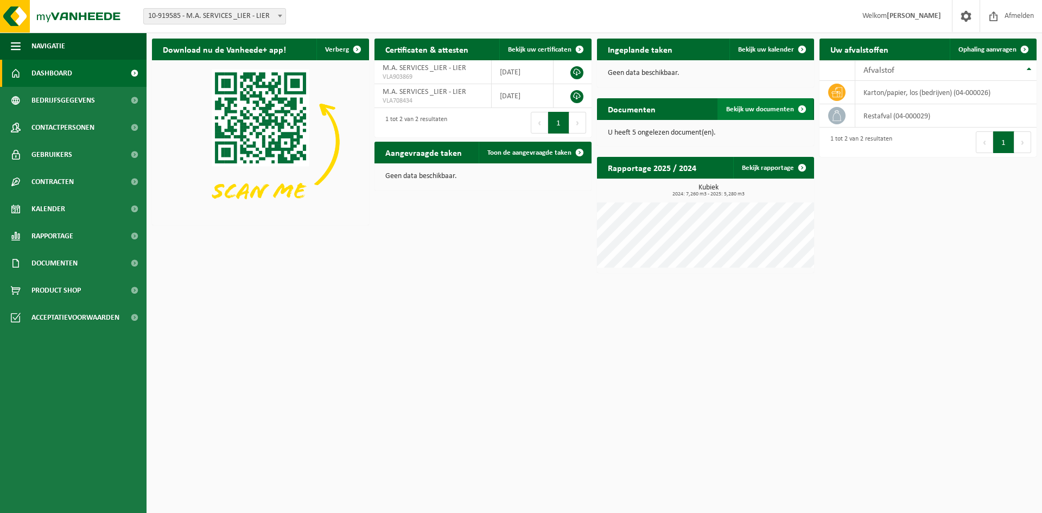
click at [763, 112] on span "Bekijk uw documenten" at bounding box center [760, 109] width 68 height 7
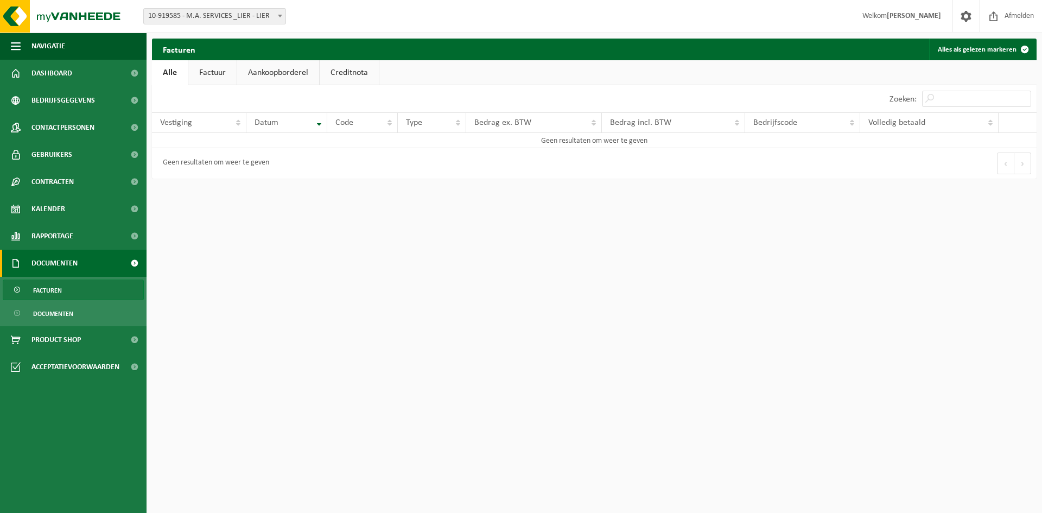
click at [347, 81] on link "Creditnota" at bounding box center [349, 72] width 59 height 25
click at [295, 76] on link "Aankoopborderel" at bounding box center [278, 72] width 82 height 25
click at [215, 73] on link "Factuur" at bounding box center [212, 72] width 48 height 25
click at [280, 15] on b at bounding box center [280, 16] width 4 height 3
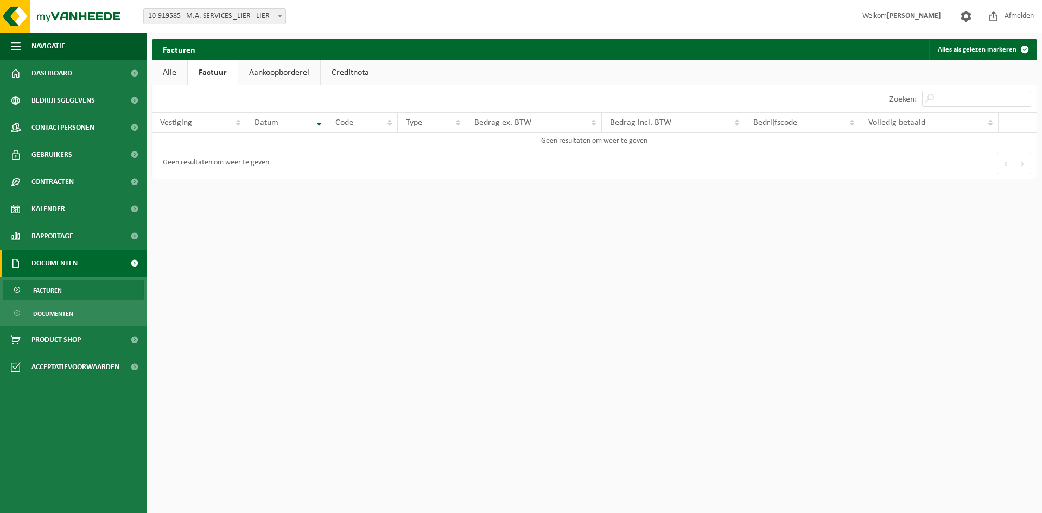
click at [171, 69] on link "Alle" at bounding box center [169, 72] width 35 height 25
click at [82, 147] on link "Gebruikers" at bounding box center [73, 154] width 147 height 27
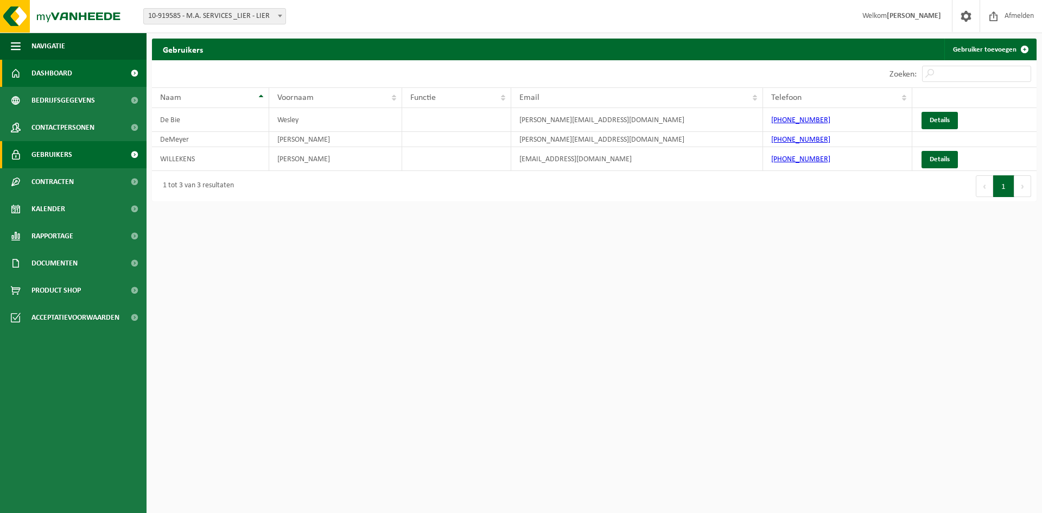
click at [50, 73] on span "Dashboard" at bounding box center [51, 73] width 41 height 27
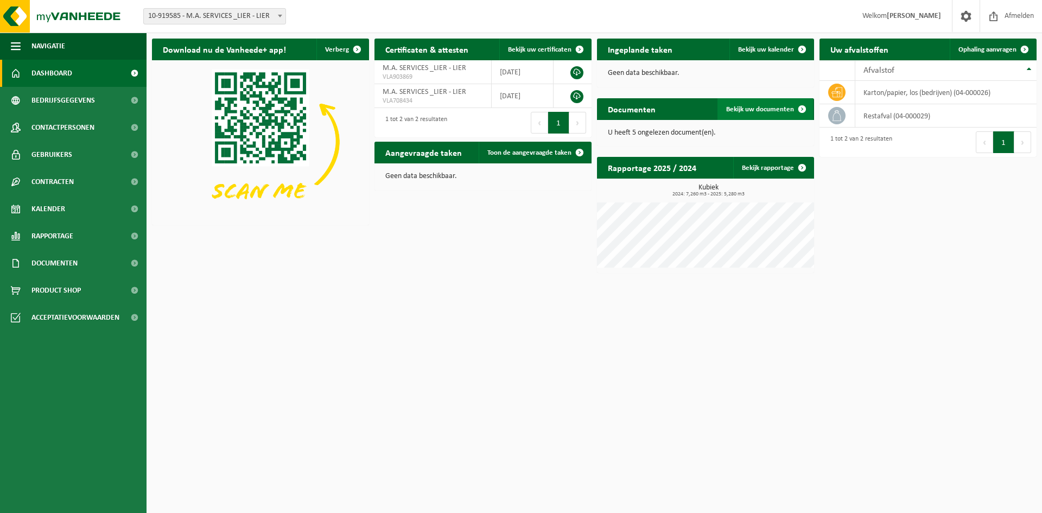
click at [802, 107] on span at bounding box center [802, 109] width 22 height 22
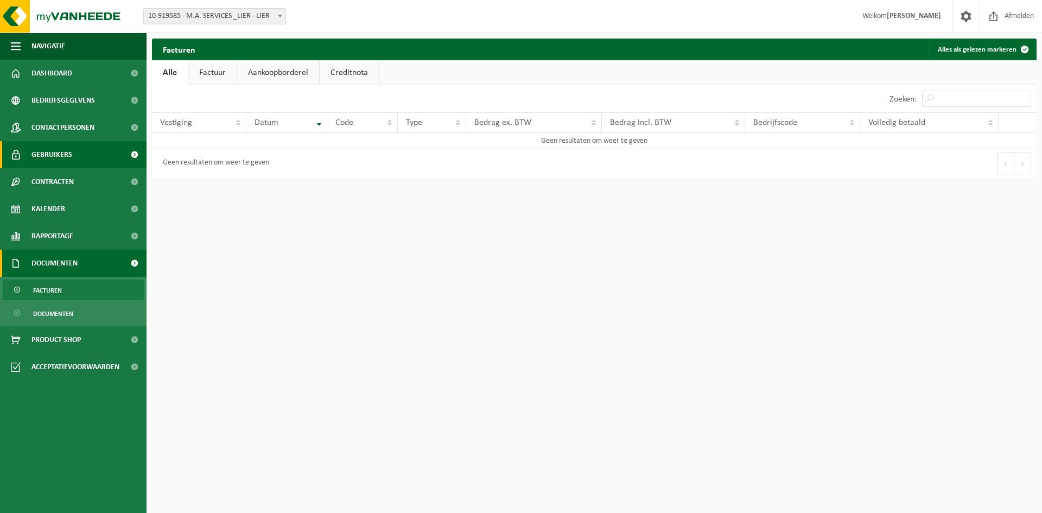
click at [65, 154] on span "Gebruikers" at bounding box center [51, 154] width 41 height 27
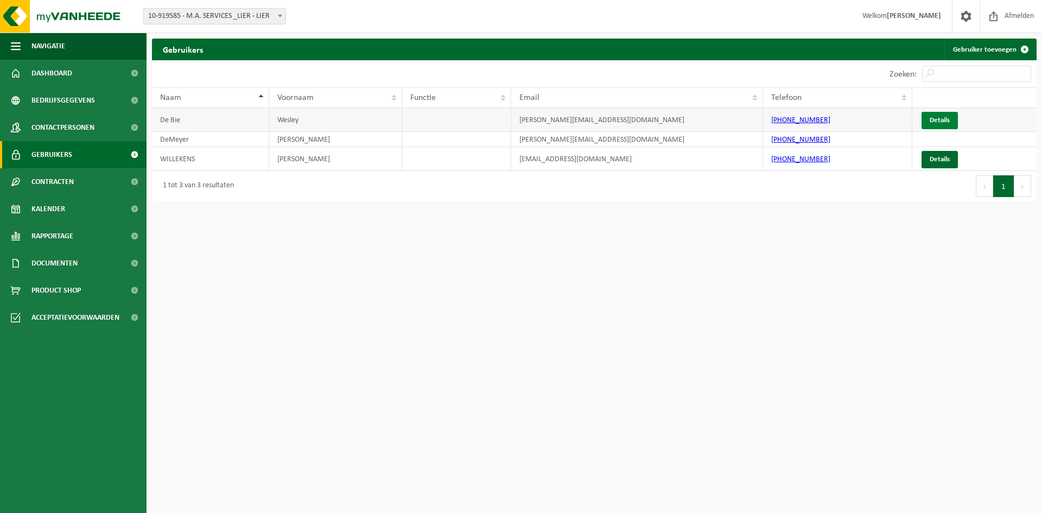
click at [941, 118] on link "Details" at bounding box center [939, 120] width 36 height 17
click at [42, 126] on span "Contactpersonen" at bounding box center [62, 127] width 63 height 27
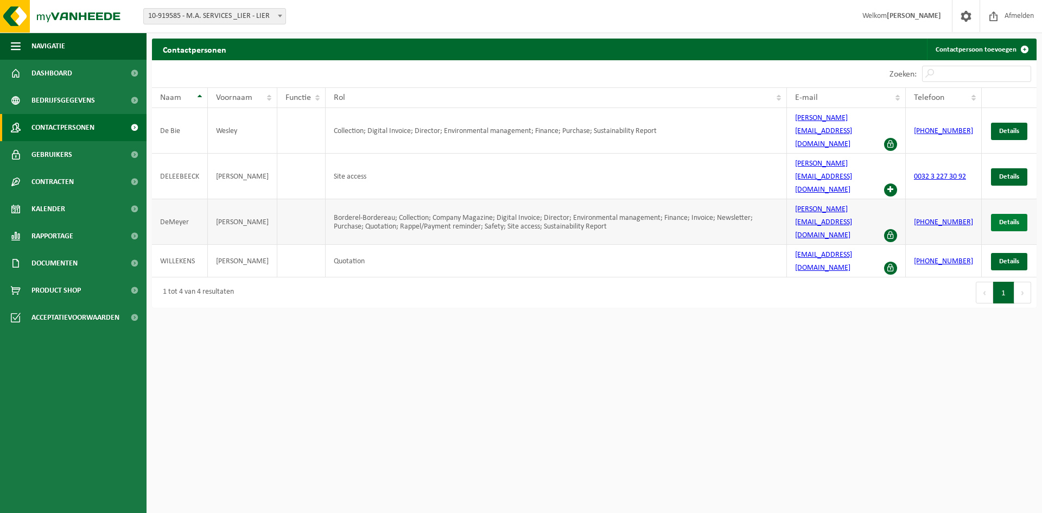
click at [1014, 219] on span "Details" at bounding box center [1009, 222] width 20 height 7
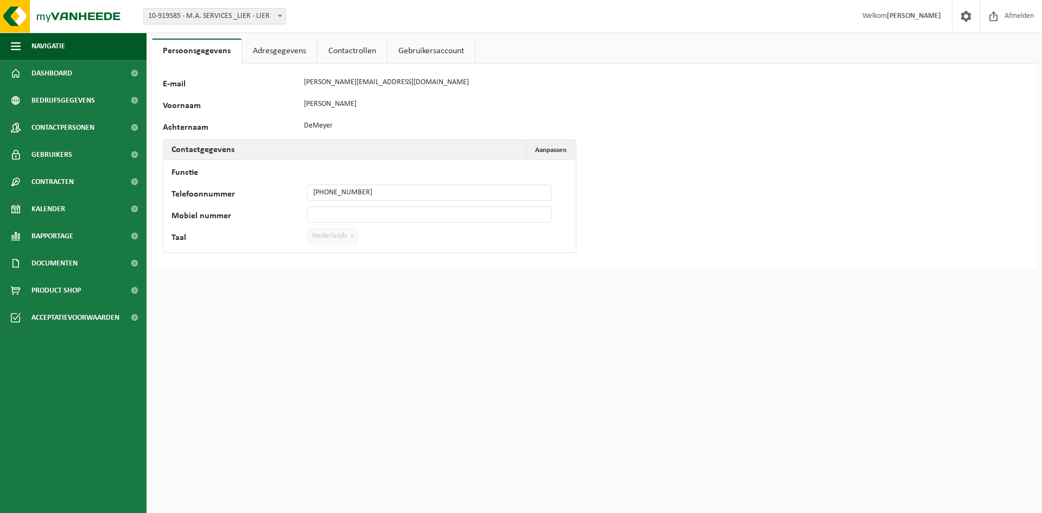
click at [412, 55] on link "Gebruikersaccount" at bounding box center [430, 51] width 87 height 25
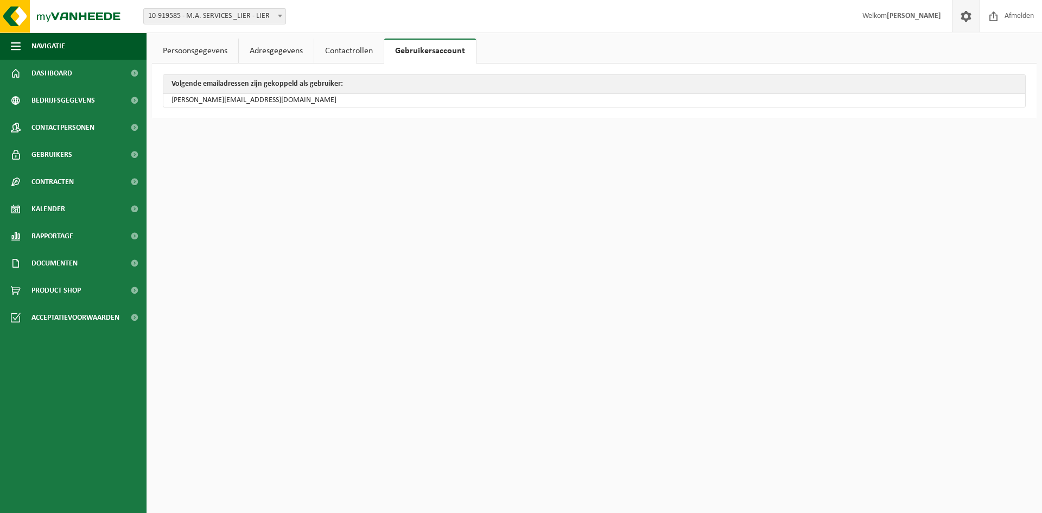
click at [962, 12] on span at bounding box center [966, 16] width 16 height 32
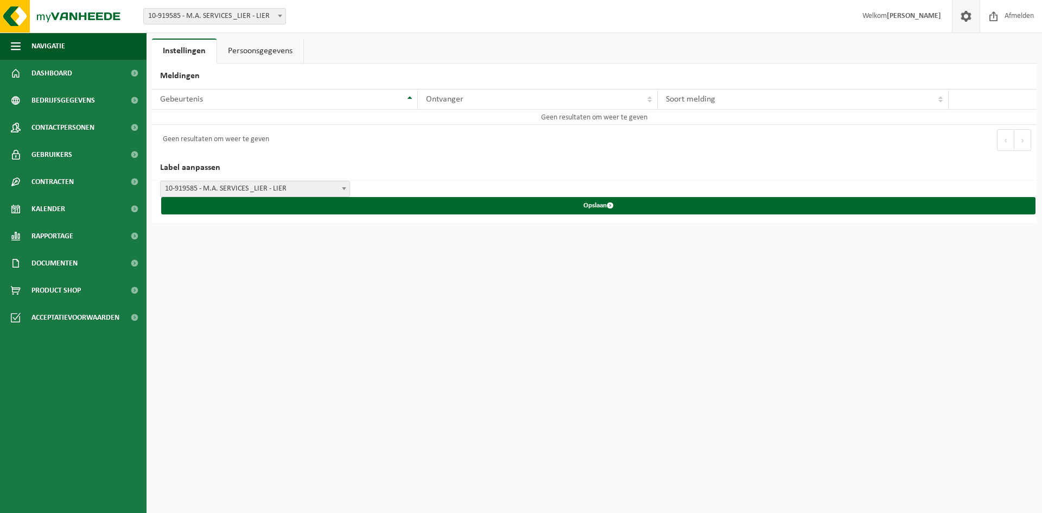
click at [262, 42] on link "Persoonsgegevens" at bounding box center [260, 51] width 86 height 25
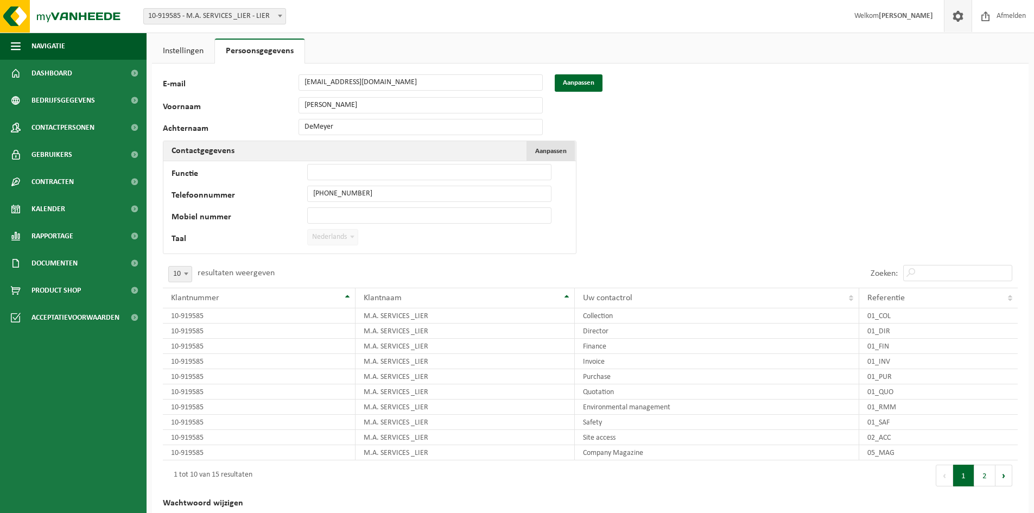
click at [567, 147] on button "Aanpassen Annuleren" at bounding box center [550, 151] width 48 height 20
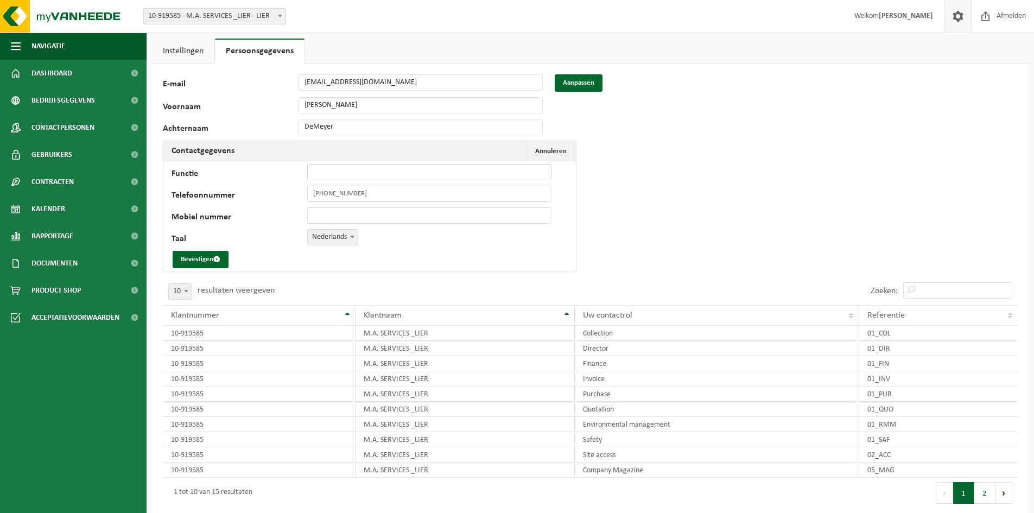
click at [329, 169] on input "Functie" at bounding box center [429, 172] width 244 height 16
click at [322, 216] on input "Mobiel nummer" at bounding box center [429, 215] width 244 height 16
click at [769, 190] on div "127988 E-mail tom@maservicesbvba.be Aanpassen Voornaam Tom Achternaam DeMeyer C…" at bounding box center [590, 316] width 876 height 506
click at [655, 186] on div "127988 E-mail tom@maservicesbvba.be Aanpassen Voornaam Tom Achternaam DeMeyer C…" at bounding box center [590, 316] width 876 height 506
click at [544, 148] on span "Annuleren" at bounding box center [550, 151] width 31 height 7
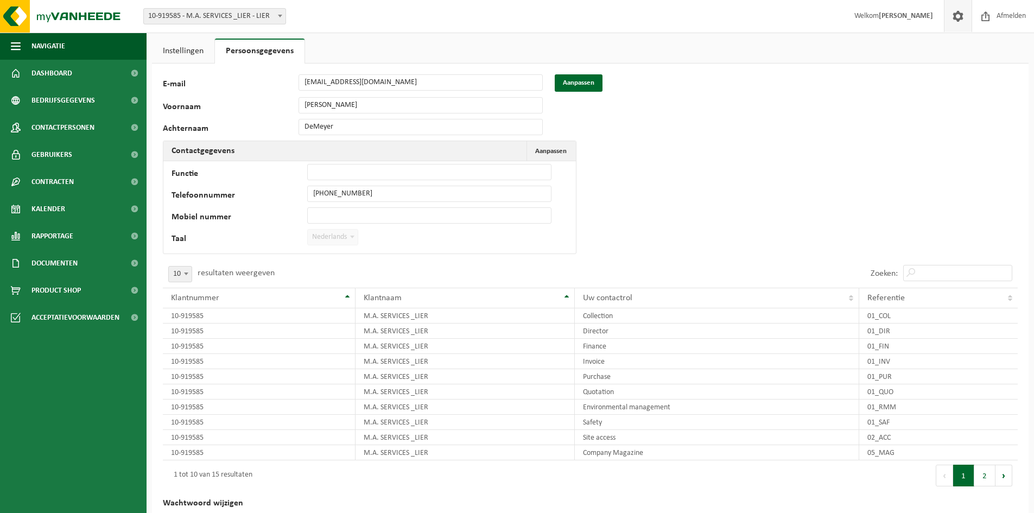
click at [181, 44] on link "Instellingen" at bounding box center [183, 51] width 62 height 25
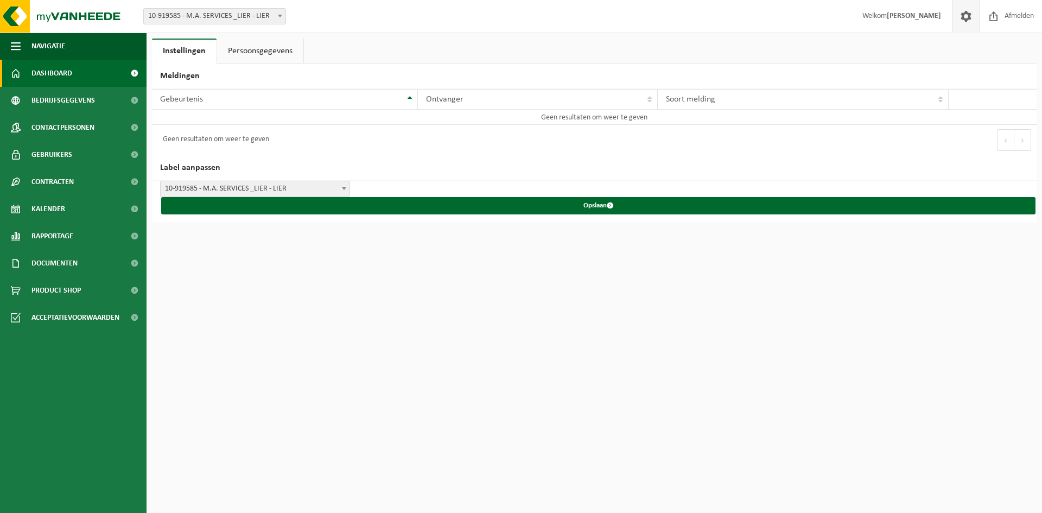
click at [48, 73] on span "Dashboard" at bounding box center [51, 73] width 41 height 27
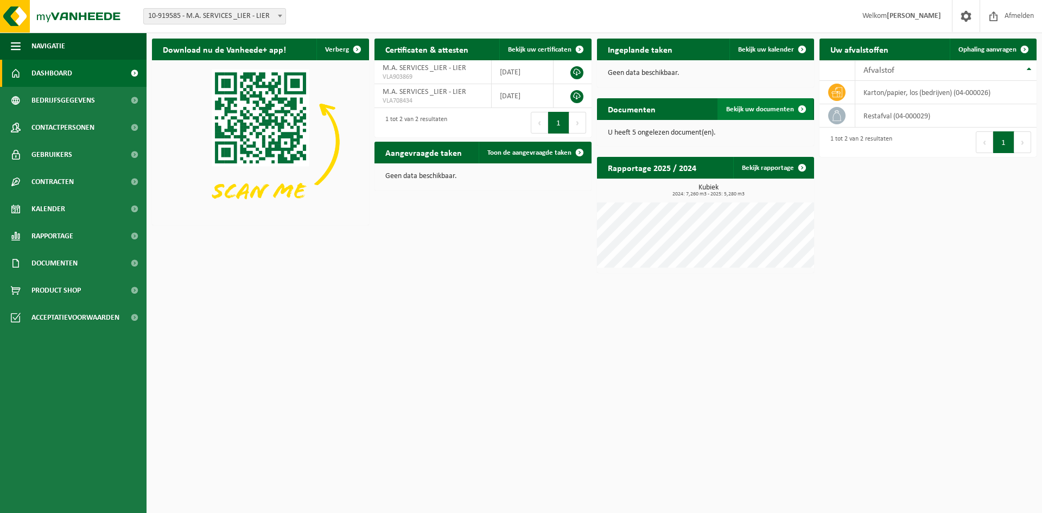
click at [781, 107] on span "Bekijk uw documenten" at bounding box center [760, 109] width 68 height 7
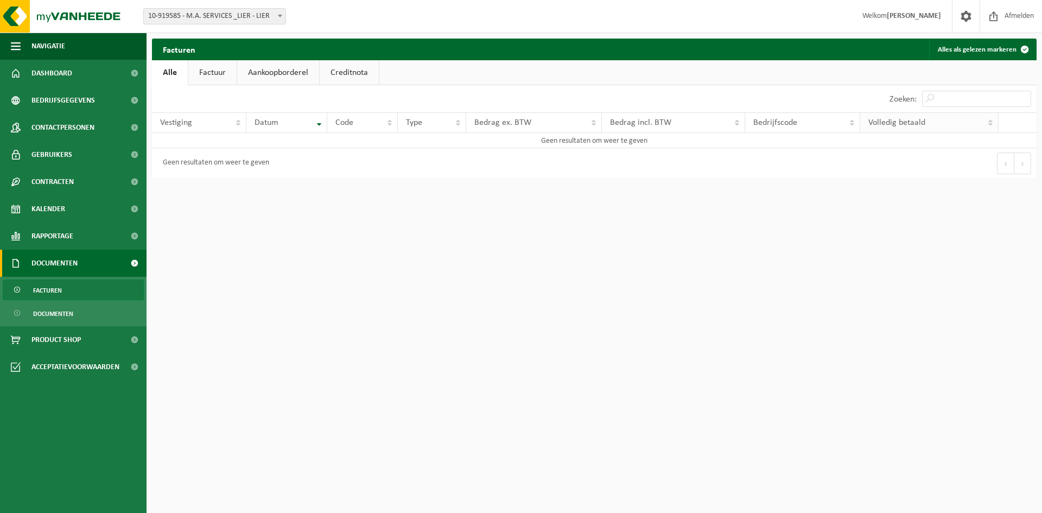
click at [902, 122] on span "Volledig betaald" at bounding box center [896, 122] width 57 height 9
click at [206, 72] on link "Factuur" at bounding box center [212, 72] width 48 height 25
click at [284, 72] on link "Aankoopborderel" at bounding box center [279, 72] width 82 height 25
click at [347, 78] on link "Creditnota" at bounding box center [353, 72] width 59 height 25
click at [169, 76] on link "Alle" at bounding box center [169, 72] width 35 height 25
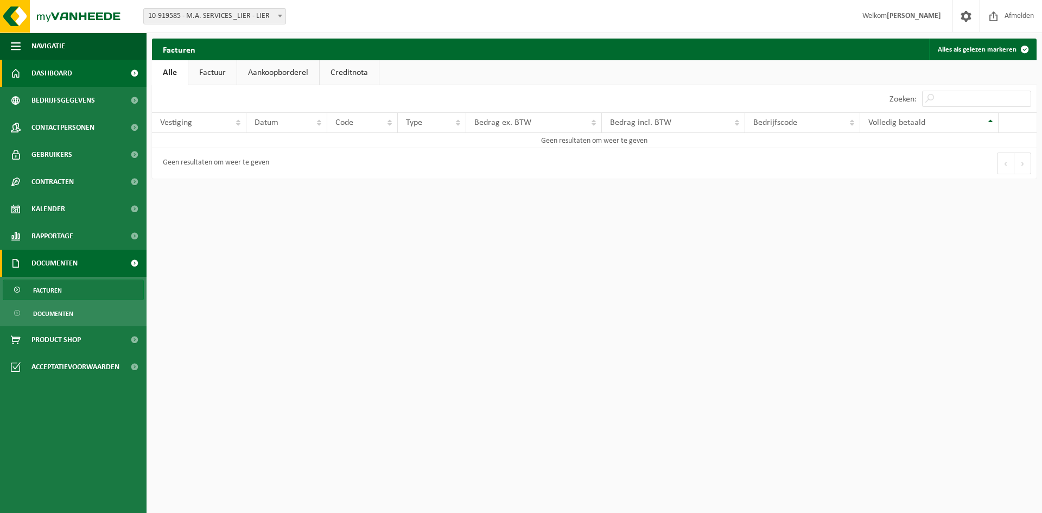
click at [82, 78] on link "Dashboard" at bounding box center [73, 73] width 147 height 27
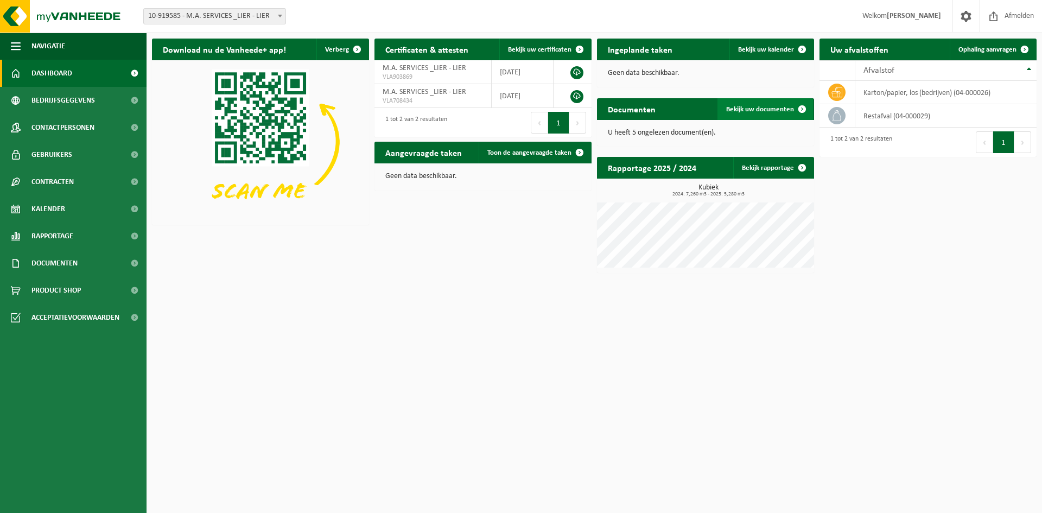
click at [768, 109] on span "Bekijk uw documenten" at bounding box center [760, 109] width 68 height 7
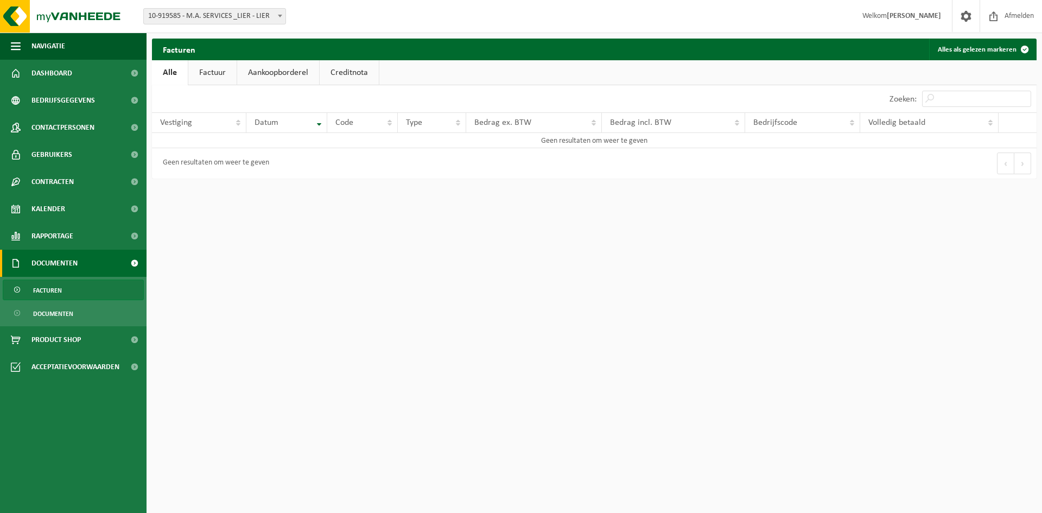
click at [197, 75] on link "Factuur" at bounding box center [212, 72] width 48 height 25
click at [286, 76] on link "Aankoopborderel" at bounding box center [279, 72] width 82 height 25
click at [361, 78] on link "Creditnota" at bounding box center [353, 72] width 59 height 25
click at [207, 75] on link "Factuur" at bounding box center [212, 72] width 48 height 25
click at [167, 76] on link "Alle" at bounding box center [169, 72] width 35 height 25
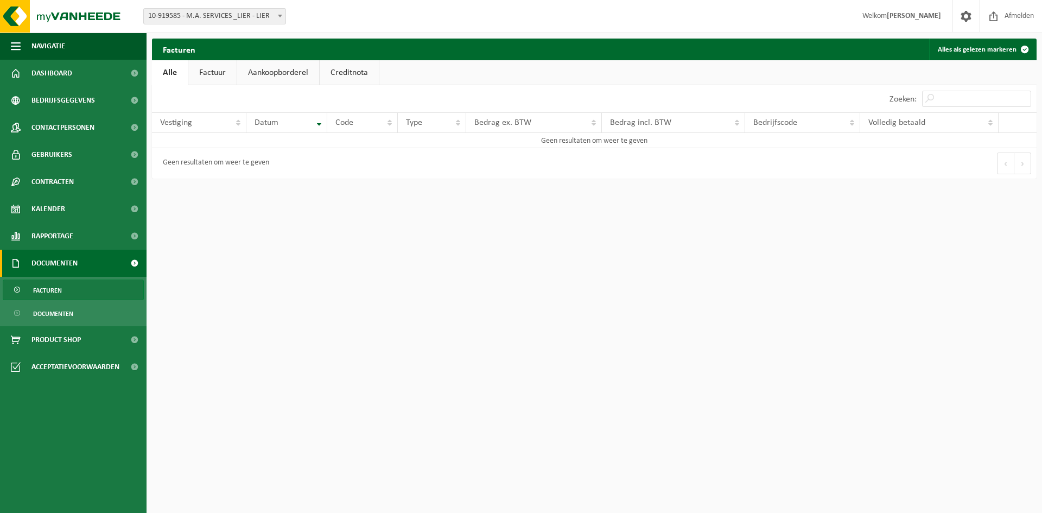
click at [217, 77] on link "Factuur" at bounding box center [212, 72] width 48 height 25
click at [16, 312] on span at bounding box center [18, 313] width 9 height 21
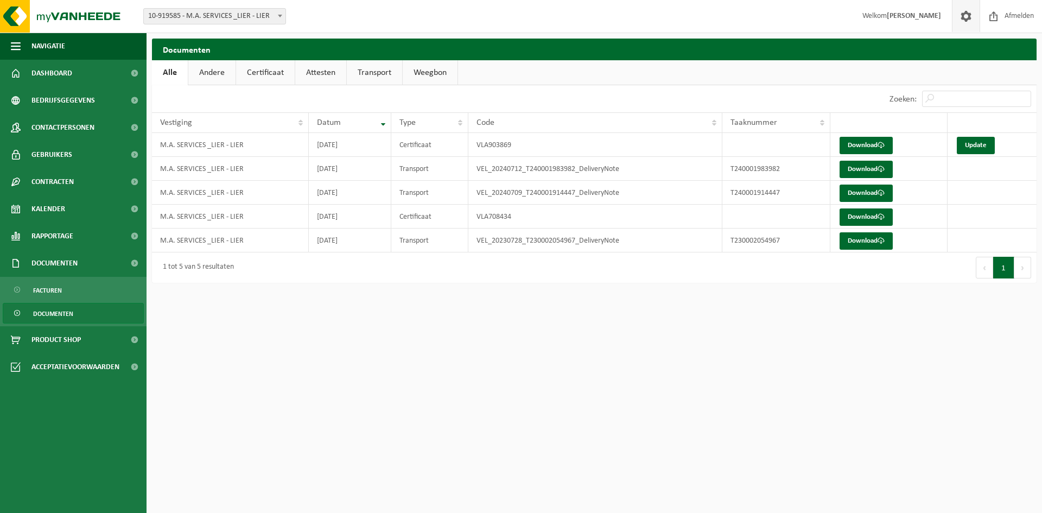
click at [972, 11] on span at bounding box center [966, 16] width 16 height 32
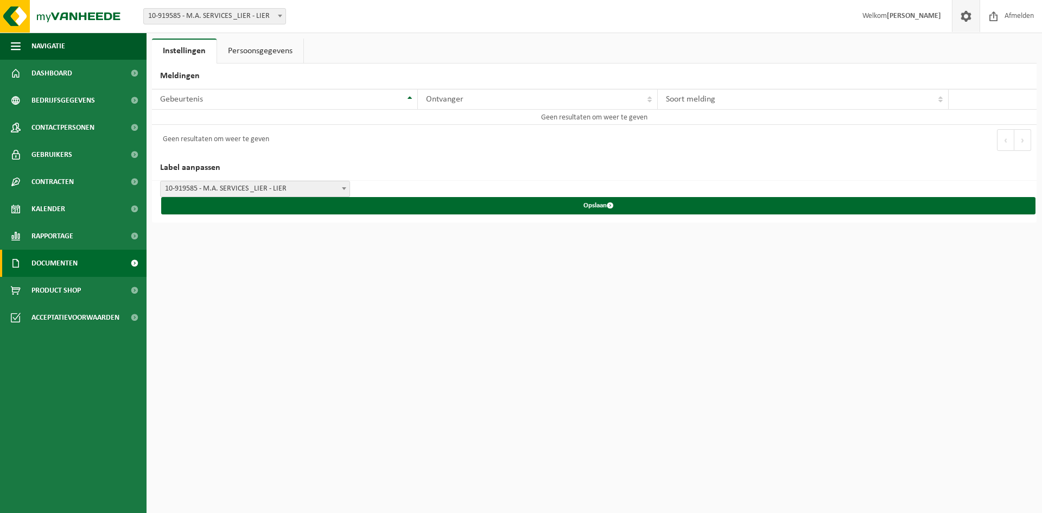
click at [57, 258] on span "Documenten" at bounding box center [54, 263] width 46 height 27
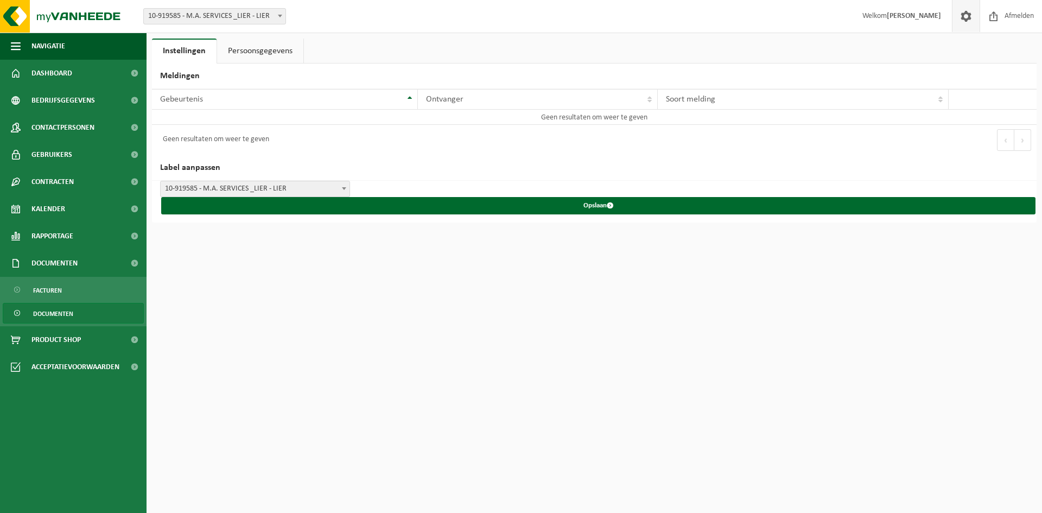
click at [46, 313] on span "Documenten" at bounding box center [53, 313] width 40 height 21
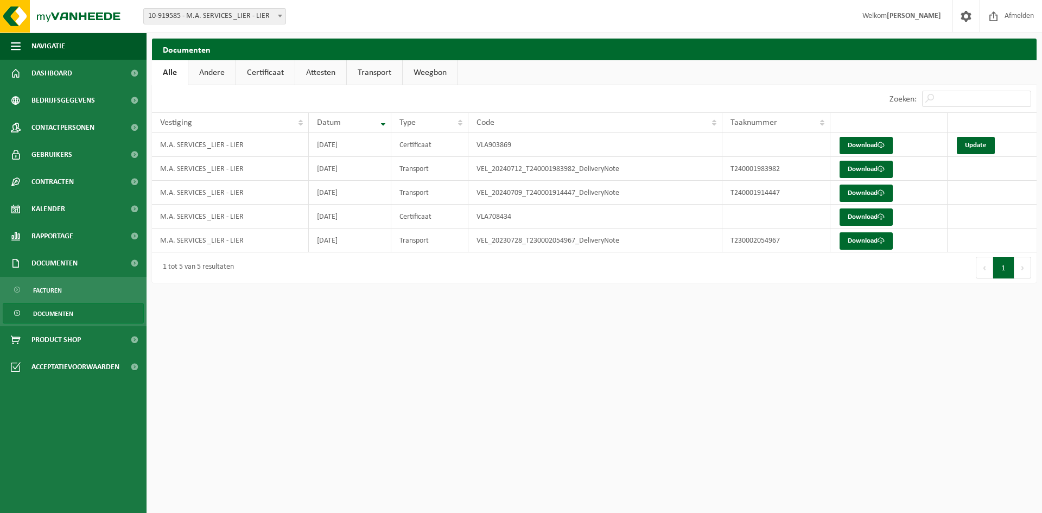
click at [205, 79] on link "Andere" at bounding box center [211, 72] width 47 height 25
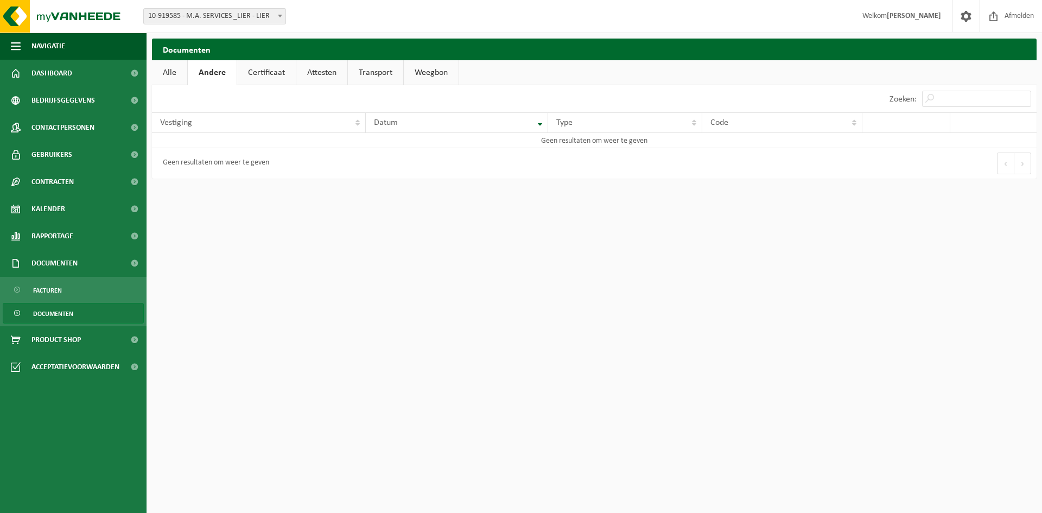
click at [266, 77] on link "Certificaat" at bounding box center [266, 72] width 59 height 25
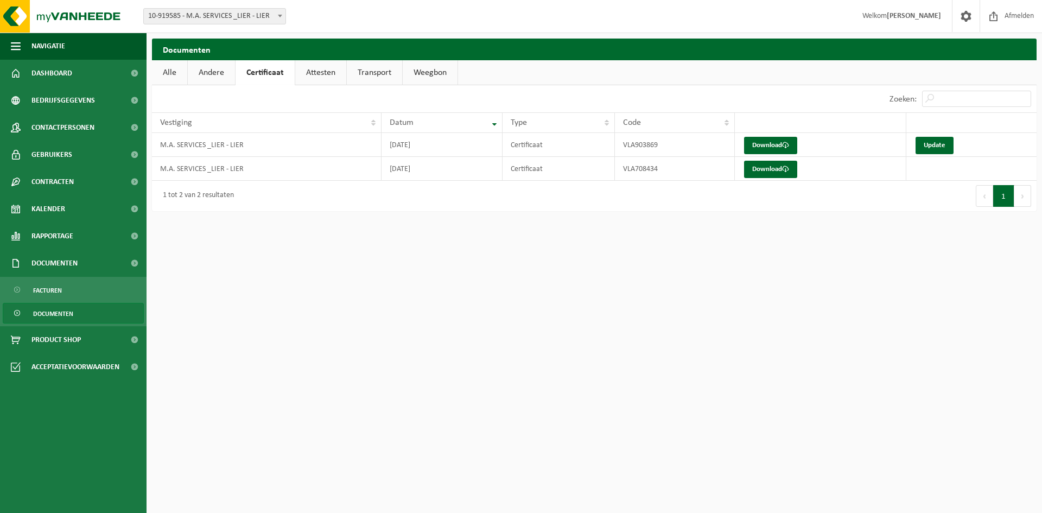
click at [316, 71] on link "Attesten" at bounding box center [320, 72] width 51 height 25
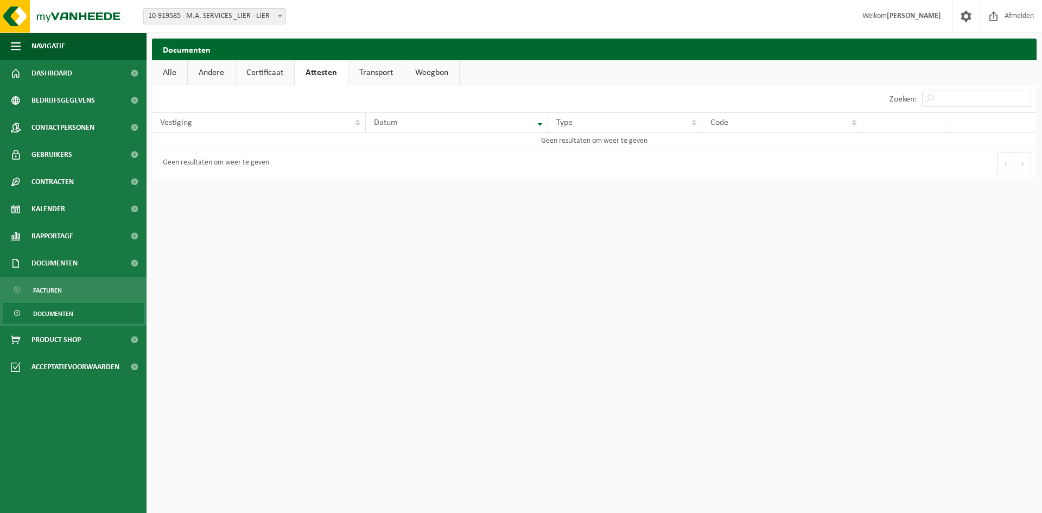
click at [368, 71] on link "Transport" at bounding box center [375, 72] width 55 height 25
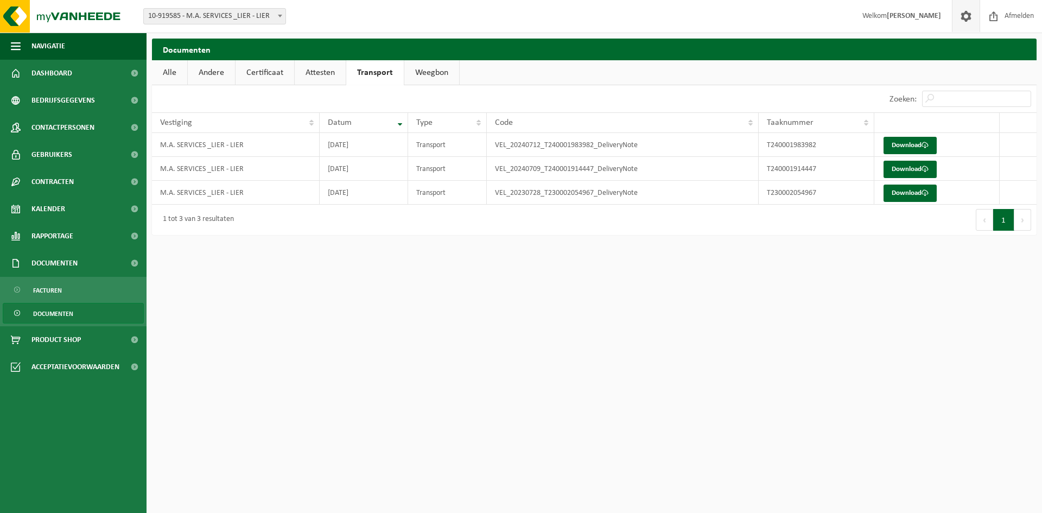
click at [967, 17] on span at bounding box center [966, 16] width 16 height 32
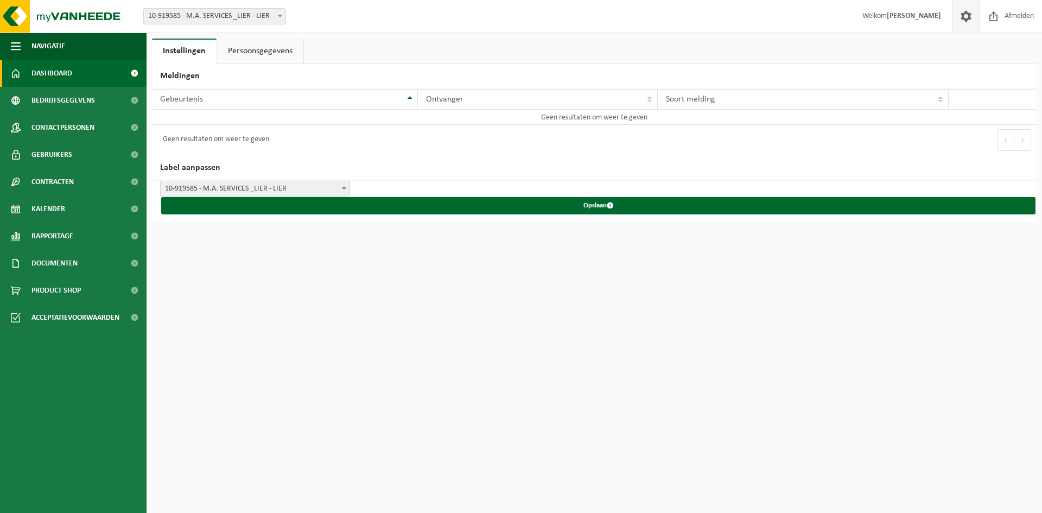
click at [60, 72] on span "Dashboard" at bounding box center [51, 73] width 41 height 27
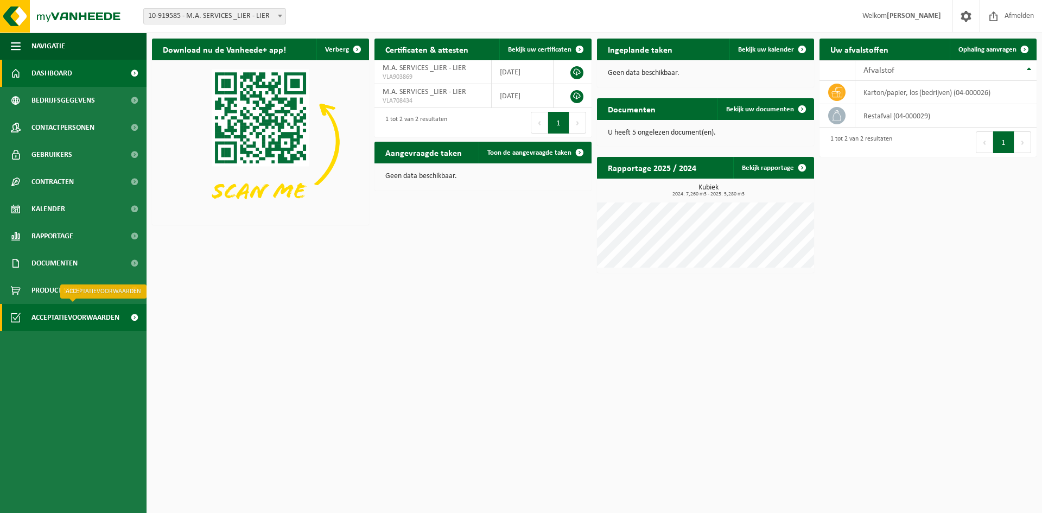
click at [65, 322] on span "Acceptatievoorwaarden" at bounding box center [75, 317] width 88 height 27
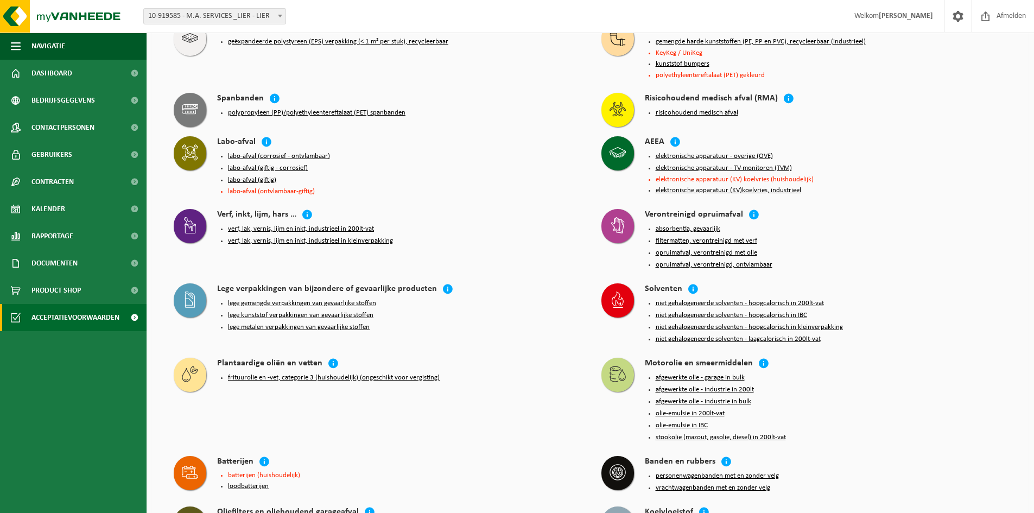
scroll to position [878, 0]
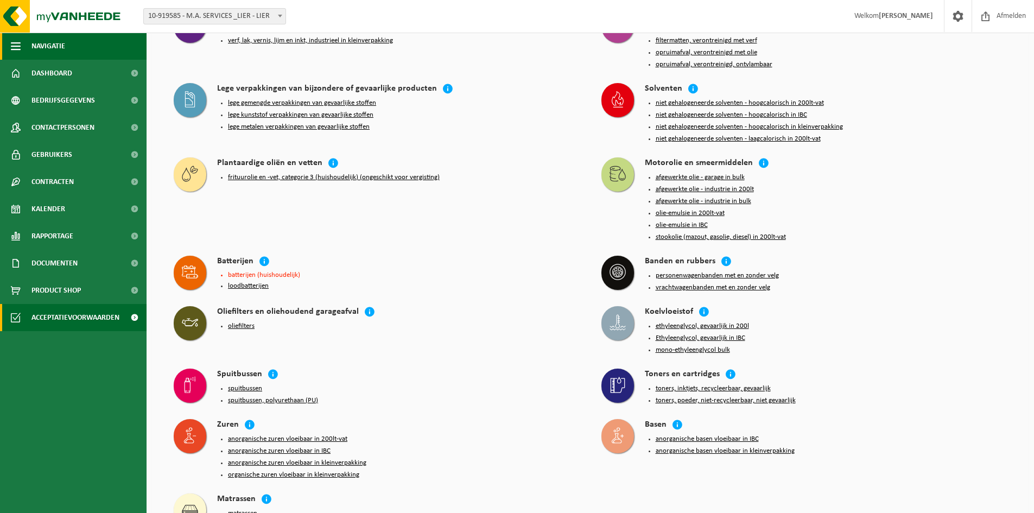
click at [55, 44] on span "Navigatie" at bounding box center [48, 46] width 34 height 27
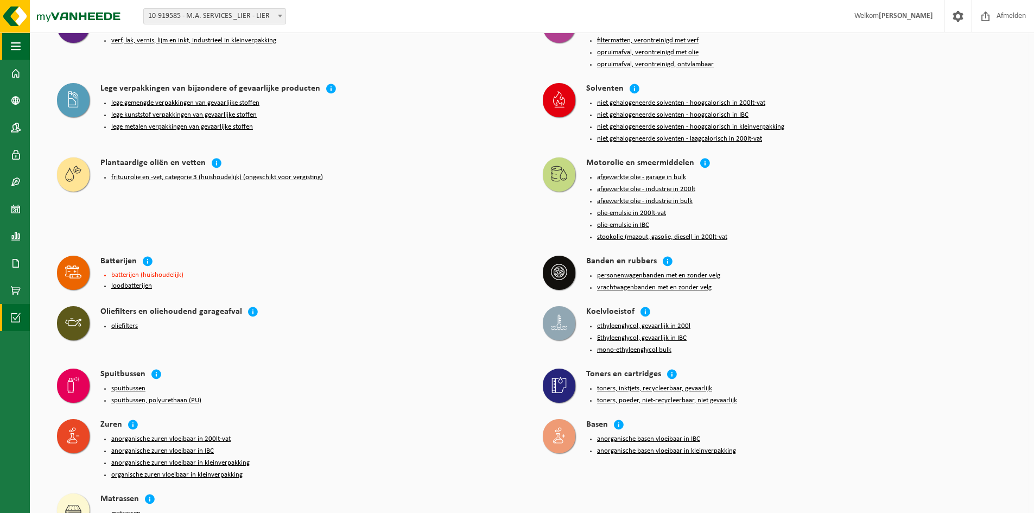
drag, startPoint x: 10, startPoint y: 41, endPoint x: 18, endPoint y: 46, distance: 9.0
click at [10, 40] on button "Navigatie" at bounding box center [15, 46] width 30 height 27
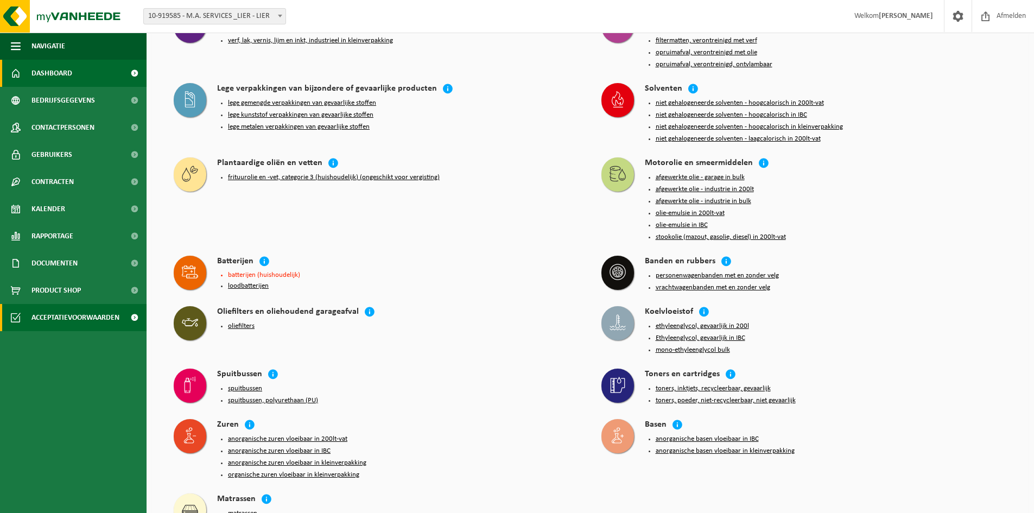
click at [45, 71] on span "Dashboard" at bounding box center [51, 73] width 41 height 27
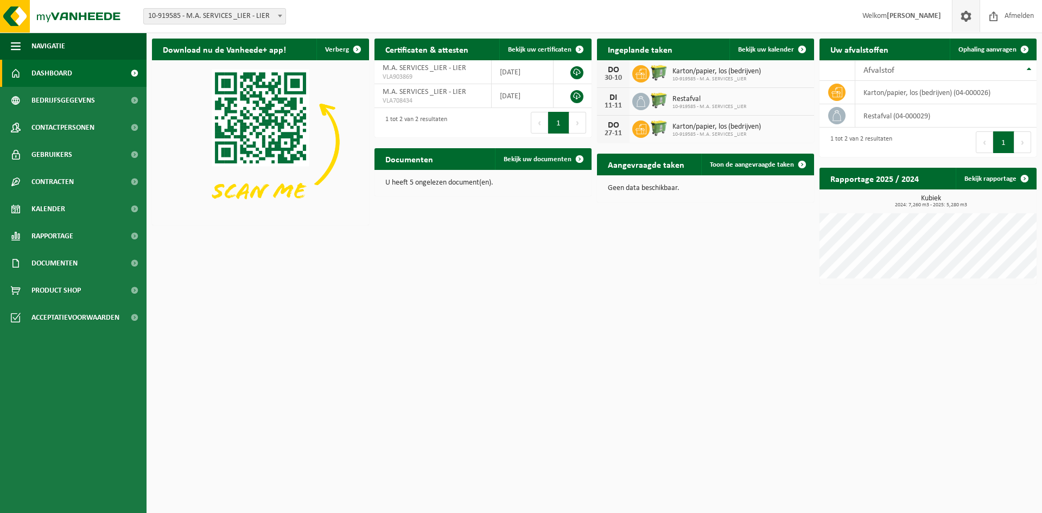
click at [963, 16] on span at bounding box center [966, 16] width 16 height 32
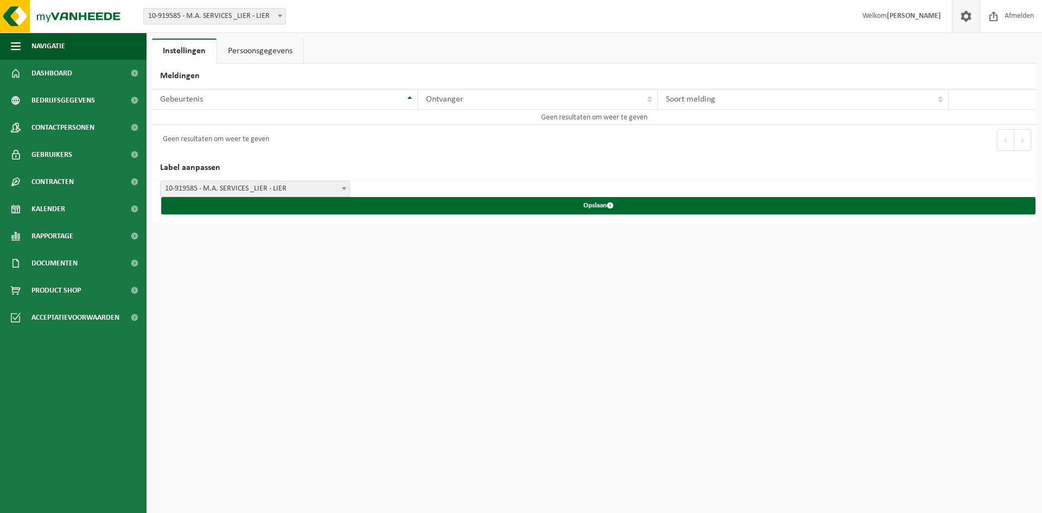
click at [268, 54] on link "Persoonsgegevens" at bounding box center [260, 51] width 86 height 25
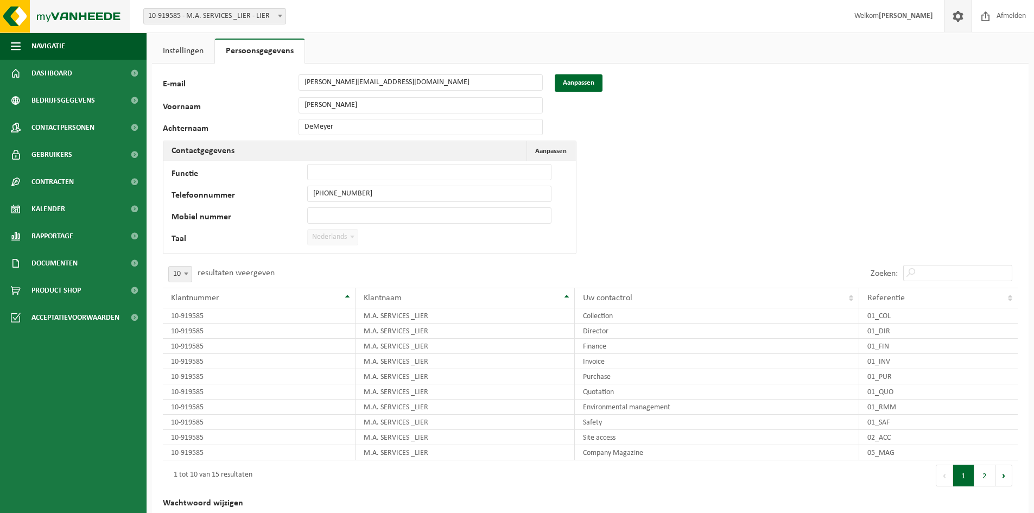
click at [72, 14] on img at bounding box center [65, 16] width 130 height 33
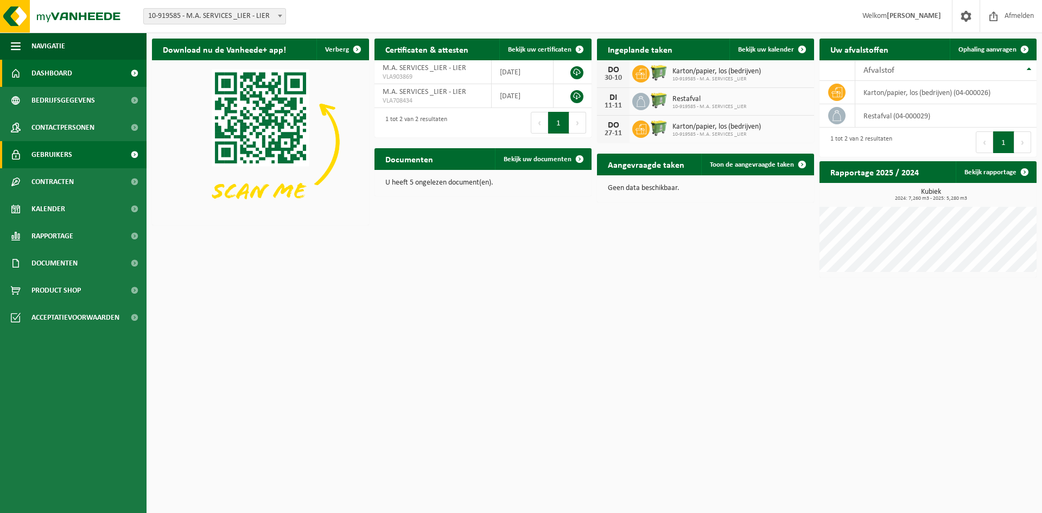
click at [89, 156] on link "Gebruikers" at bounding box center [73, 154] width 147 height 27
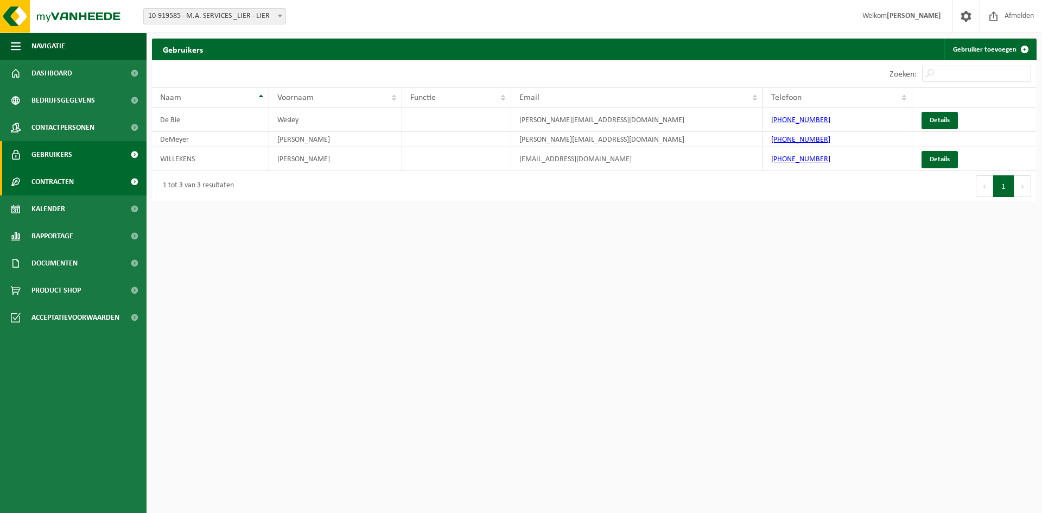
click at [88, 181] on link "Contracten" at bounding box center [73, 181] width 147 height 27
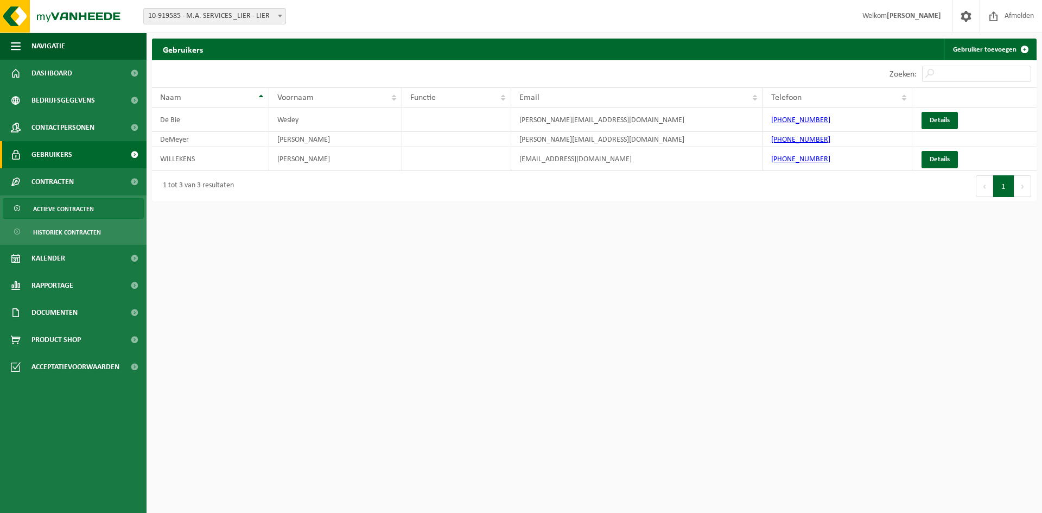
click at [69, 206] on span "Actieve contracten" at bounding box center [63, 209] width 61 height 21
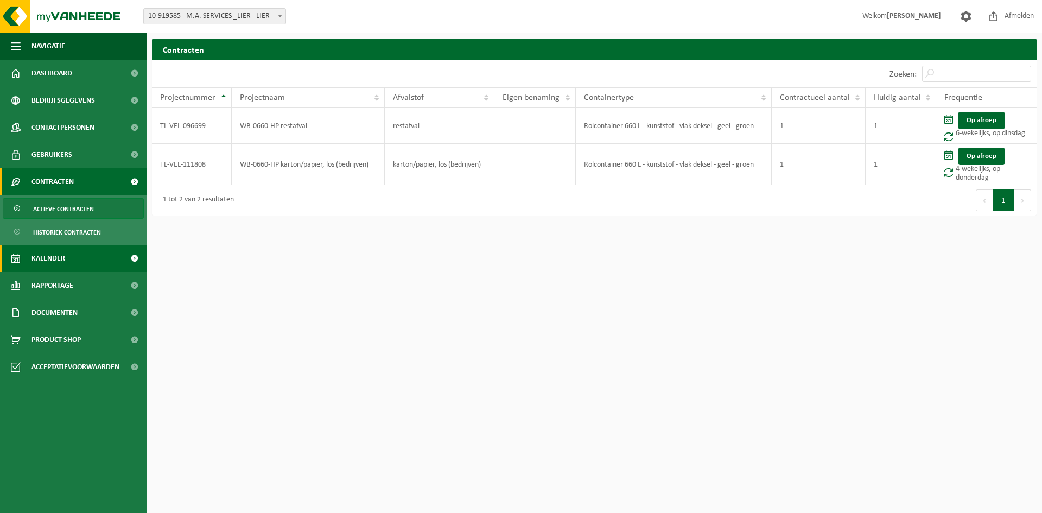
click at [71, 260] on link "Kalender" at bounding box center [73, 258] width 147 height 27
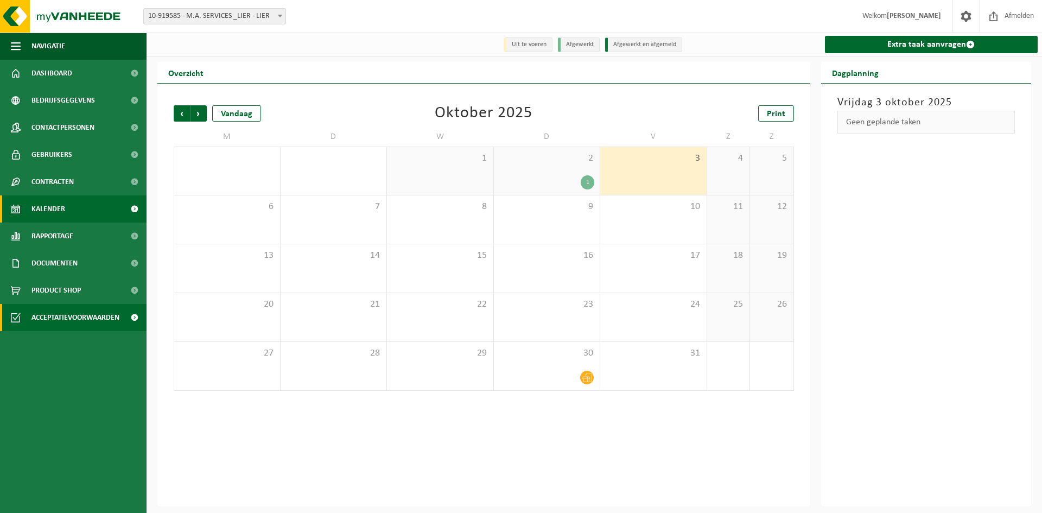
click at [58, 323] on span "Acceptatievoorwaarden" at bounding box center [75, 317] width 88 height 27
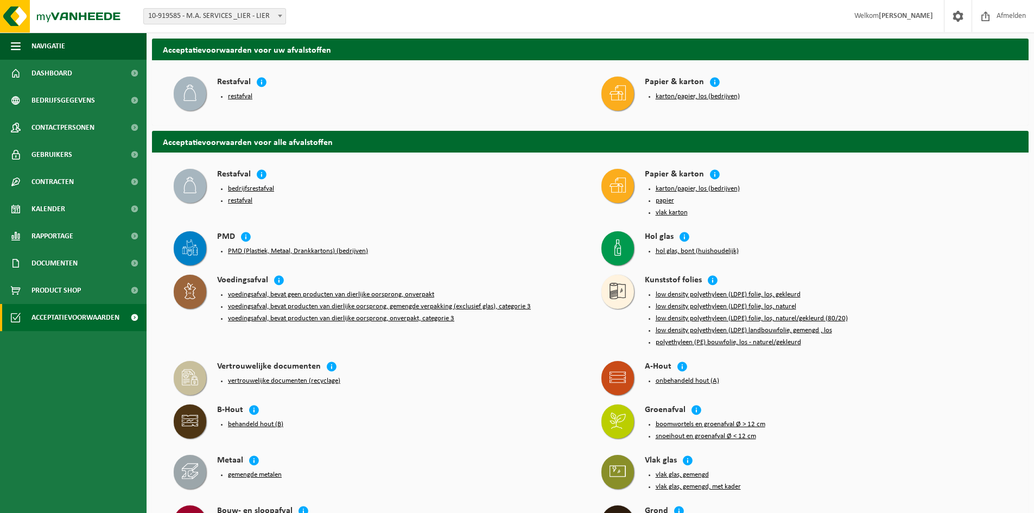
click at [183, 16] on span "10-919585 - M.A. SERVICES _LIER - LIER" at bounding box center [215, 16] width 142 height 15
click at [364, 19] on div "Vestiging: 10-919585 - M.A. SERVICES _LIER - LIER 10-919585 - M.A. SERVICES _LI…" at bounding box center [517, 16] width 1034 height 33
click at [49, 260] on span "Documenten" at bounding box center [54, 263] width 46 height 27
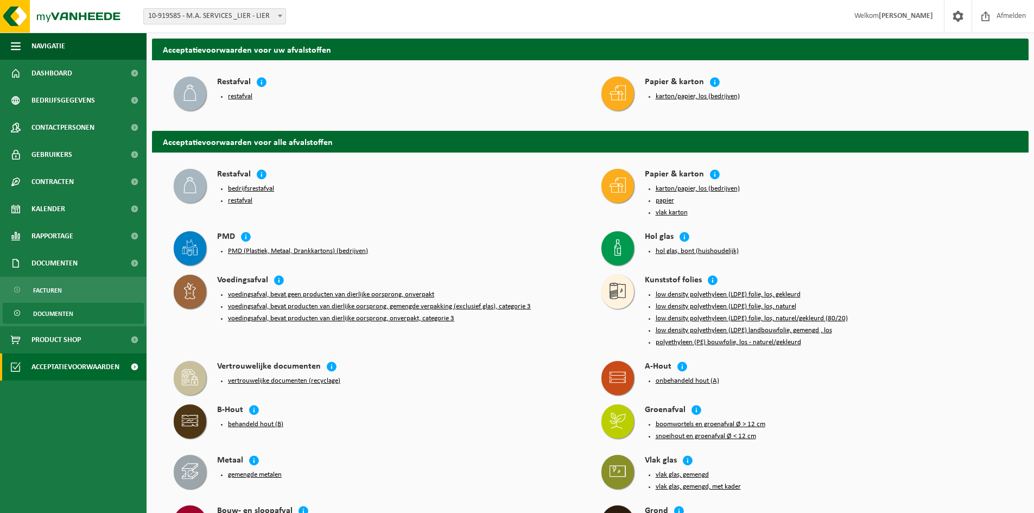
click at [45, 313] on span "Documenten" at bounding box center [53, 313] width 40 height 21
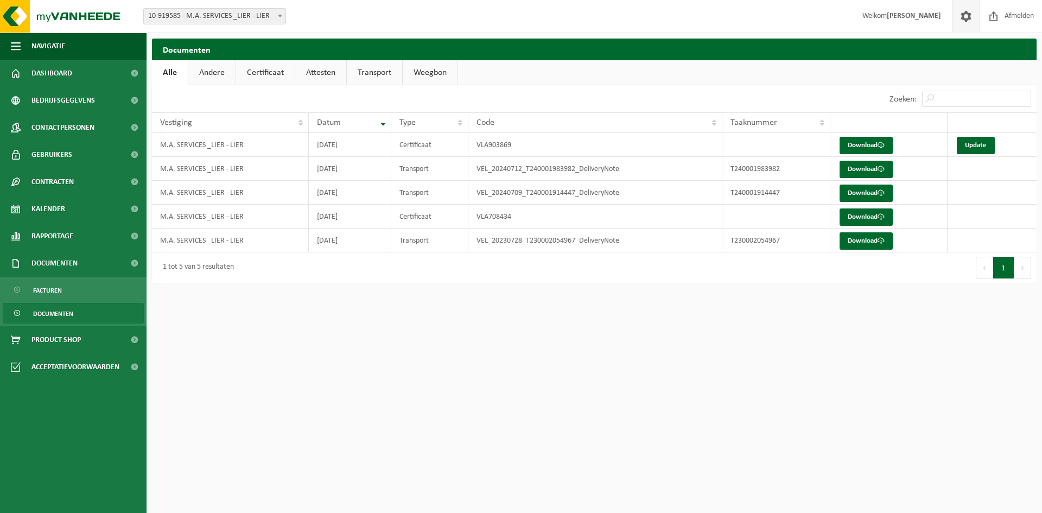
click at [967, 14] on span at bounding box center [966, 16] width 16 height 32
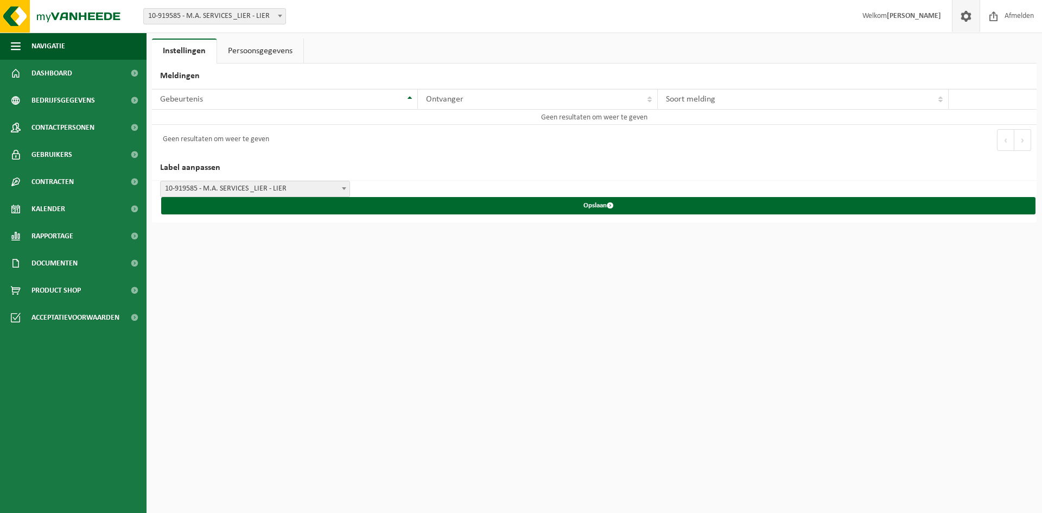
click at [259, 50] on link "Persoonsgegevens" at bounding box center [260, 51] width 86 height 25
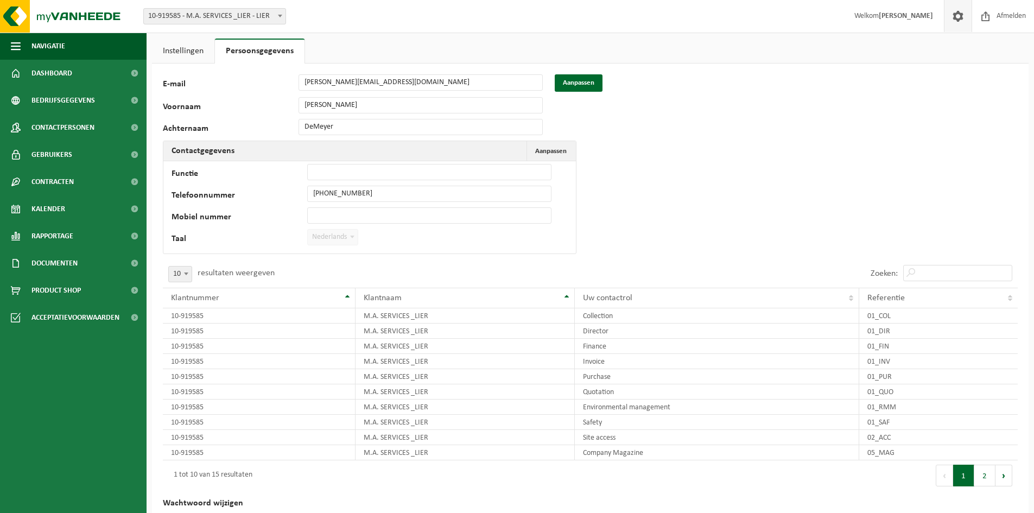
click at [185, 56] on link "Instellingen" at bounding box center [183, 51] width 62 height 25
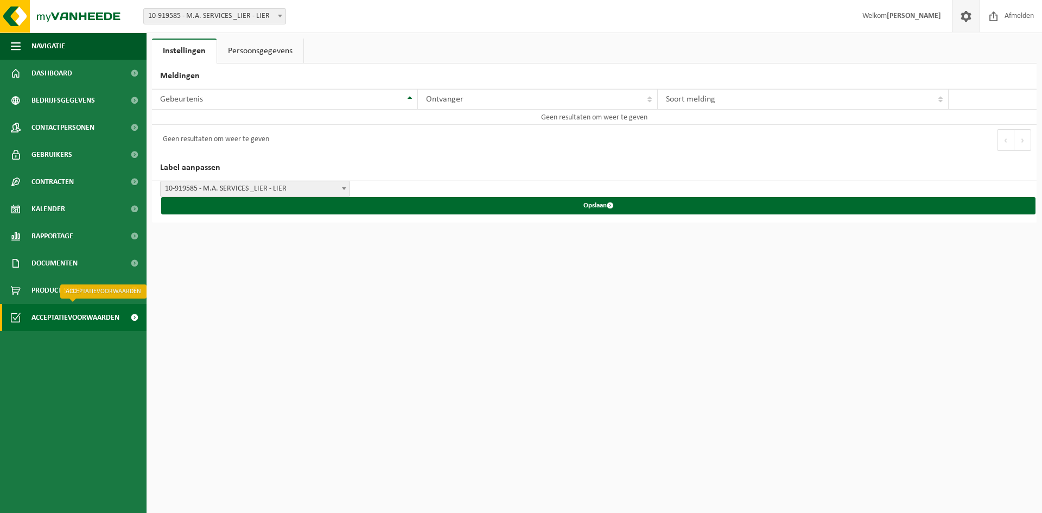
click at [85, 321] on span "Acceptatievoorwaarden" at bounding box center [75, 317] width 88 height 27
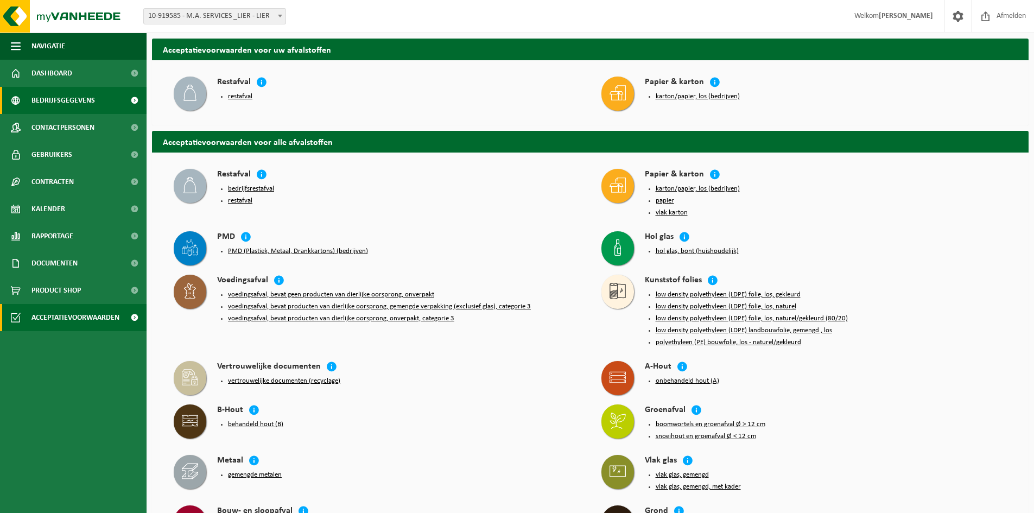
click at [50, 97] on span "Bedrijfsgegevens" at bounding box center [62, 100] width 63 height 27
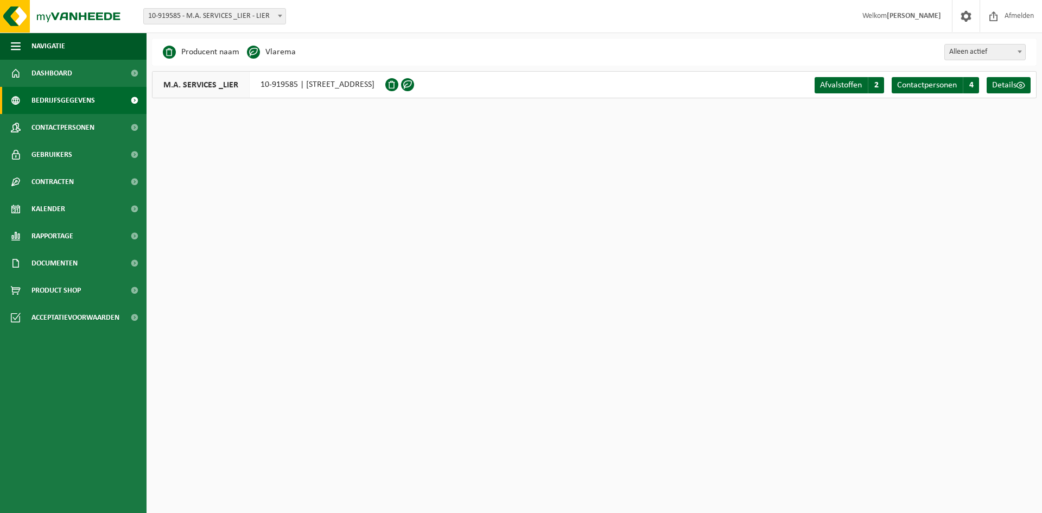
click at [275, 90] on div "M.A. SERVICES _LIER 10-919585 | [STREET_ADDRESS]" at bounding box center [268, 84] width 233 height 27
click at [279, 85] on div "M.A. SERVICES _LIER 10-919585 | [STREET_ADDRESS]" at bounding box center [268, 84] width 233 height 27
